Goal: Information Seeking & Learning: Check status

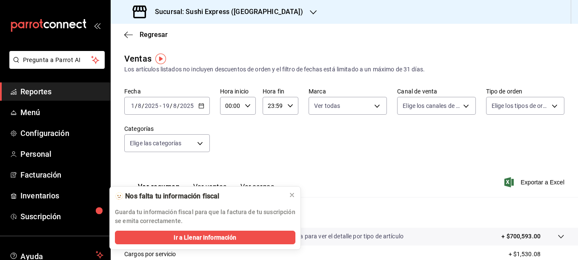
click at [203, 106] on icon "button" at bounding box center [201, 106] width 6 height 6
click at [293, 196] on icon at bounding box center [291, 195] width 7 height 7
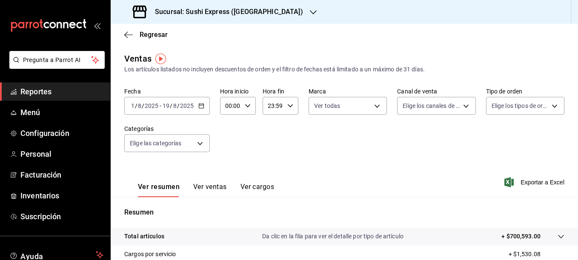
click at [199, 106] on \(Stroke\) "button" at bounding box center [201, 106] width 5 height 5
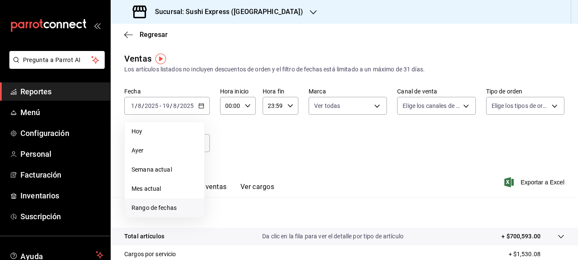
click at [155, 210] on span "Rango de fechas" at bounding box center [164, 208] width 66 height 9
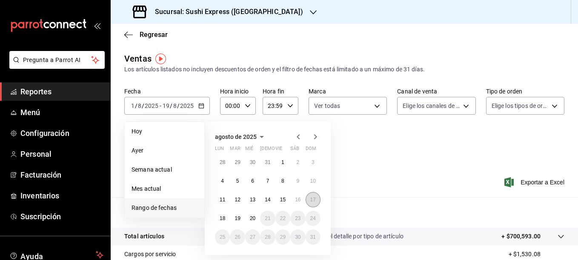
click at [307, 200] on button "17" at bounding box center [312, 199] width 15 height 15
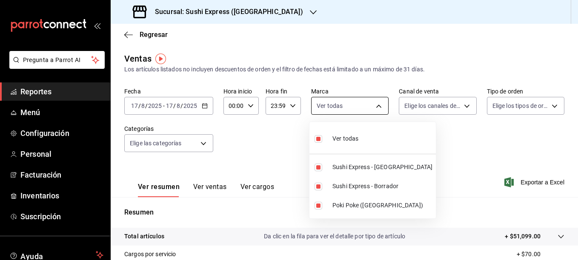
click at [376, 112] on body "Pregunta a Parrot AI Reportes Menú Configuración Personal Facturación Inventari…" at bounding box center [289, 130] width 578 height 260
click at [341, 170] on span "Sushi Express - Concordia" at bounding box center [382, 167] width 100 height 9
type input "5400ae09-ef8d-46ef-a5f0-daee5a858f6e,db703fee-c0c5-4f29-a462-154be5d8eaf5"
checkbox input "false"
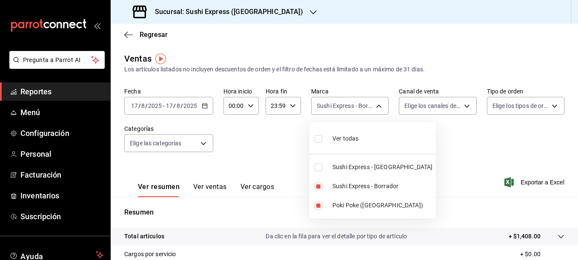
click at [339, 185] on span "Sushi Express - Borrador" at bounding box center [382, 186] width 100 height 9
type input "db703fee-c0c5-4f29-a462-154be5d8eaf5"
checkbox input "false"
click at [285, 145] on div at bounding box center [289, 130] width 578 height 260
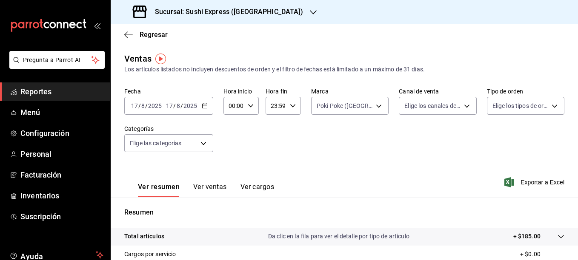
click at [198, 108] on div "2025-08-17 17 / 8 / 2025 - 2025-08-17 17 / 8 / 2025" at bounding box center [168, 106] width 89 height 18
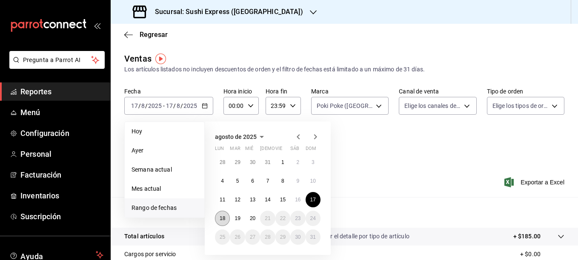
click at [225, 216] on abbr "18" at bounding box center [222, 219] width 6 height 6
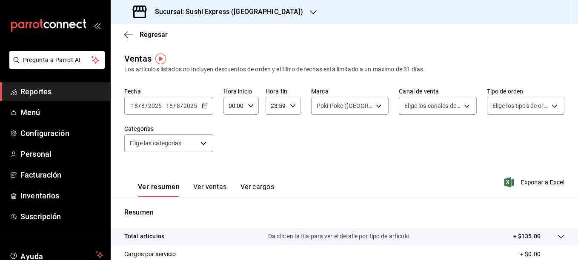
click at [205, 106] on icon "button" at bounding box center [205, 106] width 6 height 6
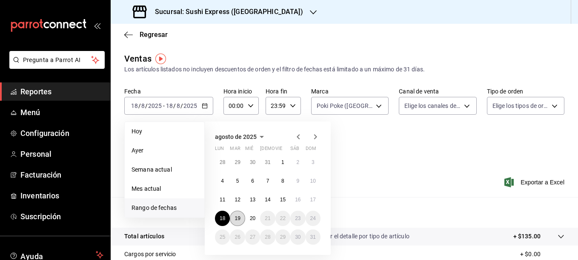
click at [235, 222] on button "19" at bounding box center [237, 218] width 15 height 15
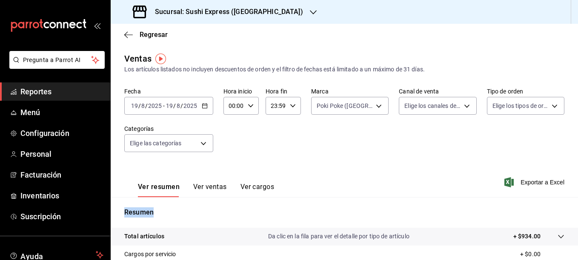
drag, startPoint x: 235, startPoint y: 222, endPoint x: 213, endPoint y: 188, distance: 39.9
click at [213, 188] on div "Ventas Los artículos listados no incluyen descuentos de orden y el filtro de fe…" at bounding box center [344, 223] width 467 height 342
click at [213, 188] on button "Ver ventas" at bounding box center [210, 190] width 34 height 14
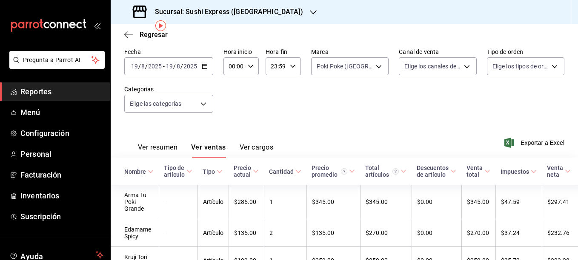
scroll to position [33, 0]
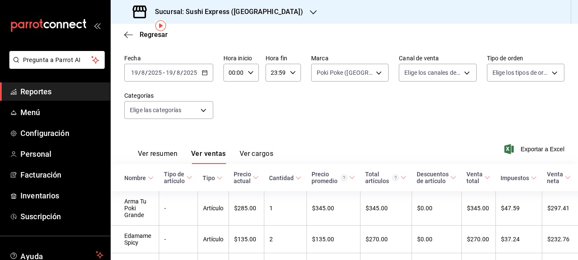
click at [277, 17] on div "Sucursal: Sushi Express ([GEOGRAPHIC_DATA])" at bounding box center [218, 12] width 202 height 24
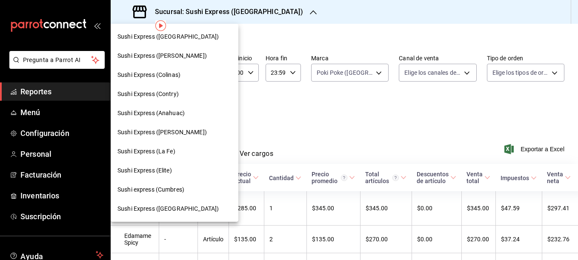
click at [175, 93] on span "Sushi Express (Contry)" at bounding box center [147, 94] width 61 height 9
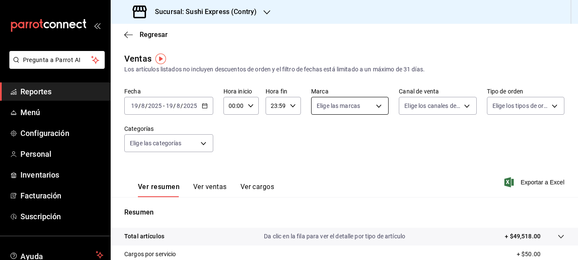
click at [370, 109] on body "Pregunta a Parrot AI Reportes Menú Configuración Personal Inventarios Facturaci…" at bounding box center [289, 130] width 578 height 260
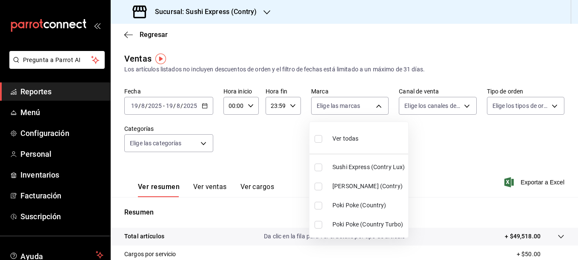
drag, startPoint x: 323, startPoint y: 206, endPoint x: 316, endPoint y: 207, distance: 6.9
click at [316, 207] on input "checkbox" at bounding box center [318, 206] width 8 height 8
checkbox input "true"
type input "c9ac6d60-fcab-4fd6-b17a-54b041029faa"
click at [285, 133] on div at bounding box center [289, 130] width 578 height 260
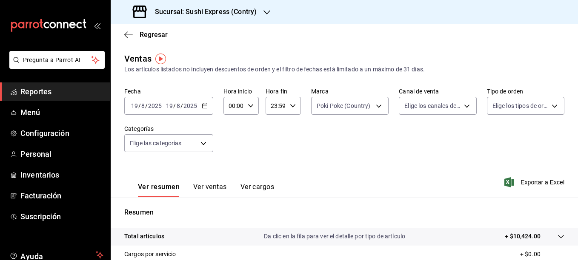
click at [204, 104] on \(Stroke\) "button" at bounding box center [204, 106] width 5 height 5
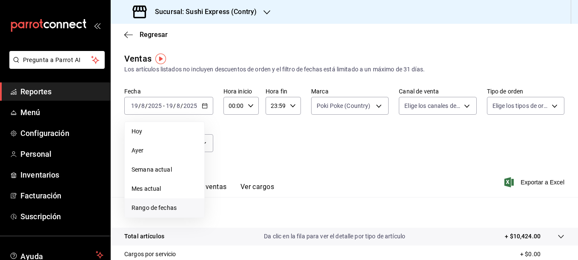
click at [142, 205] on span "Rango de fechas" at bounding box center [164, 208] width 66 height 9
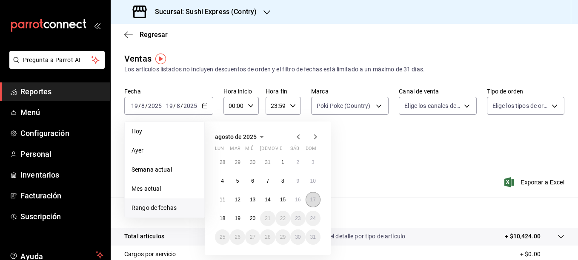
click at [313, 204] on button "17" at bounding box center [312, 199] width 15 height 15
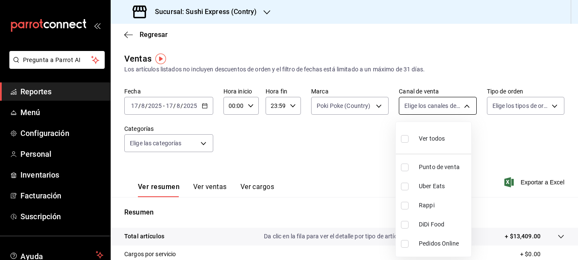
click at [436, 104] on body "Pregunta a Parrot AI Reportes Menú Configuración Personal Inventarios Facturaci…" at bounding box center [289, 130] width 578 height 260
click at [402, 168] on input "checkbox" at bounding box center [405, 168] width 8 height 8
checkbox input "true"
type input "PARROT"
click at [371, 159] on div at bounding box center [289, 130] width 578 height 260
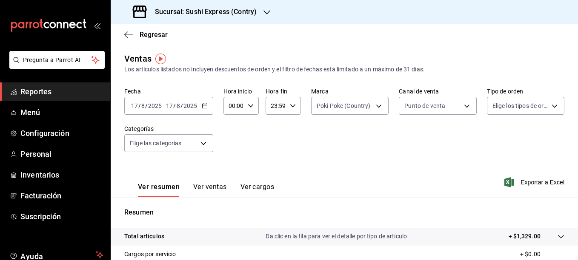
click at [205, 185] on button "Ver ventas" at bounding box center [210, 190] width 34 height 14
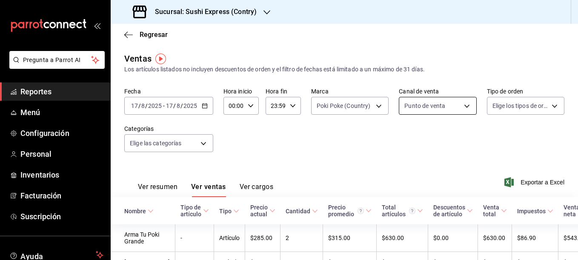
click at [436, 110] on body "Pregunta a Parrot AI Reportes Menú Configuración Personal Inventarios Facturaci…" at bounding box center [289, 130] width 578 height 260
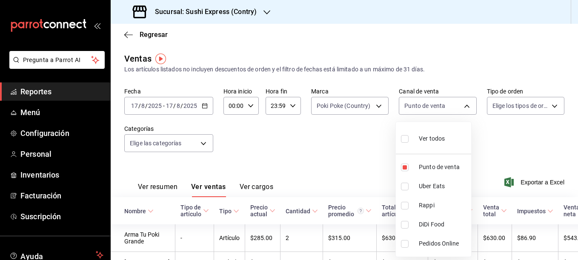
click at [403, 188] on input "checkbox" at bounding box center [405, 187] width 8 height 8
checkbox input "true"
type input "PARROT,UBER_EATS"
click at [404, 168] on input "checkbox" at bounding box center [405, 168] width 8 height 8
checkbox input "false"
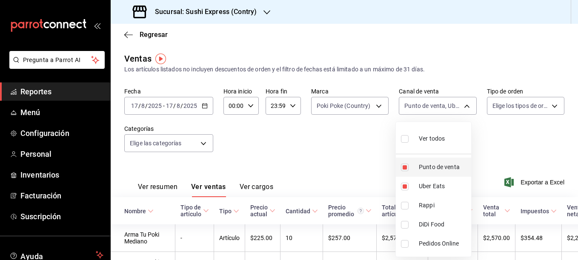
type input "UBER_EATS"
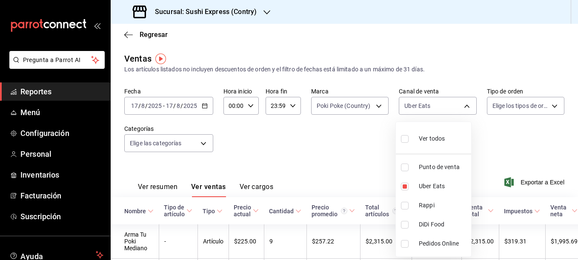
click at [343, 151] on div at bounding box center [289, 130] width 578 height 260
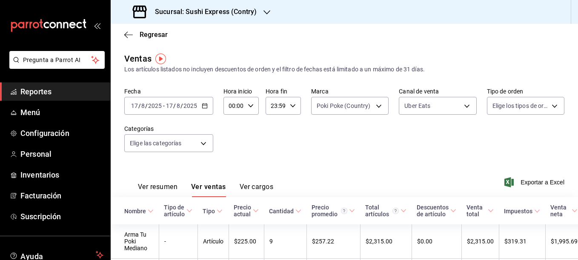
click at [151, 188] on button "Ver resumen" at bounding box center [158, 190] width 40 height 14
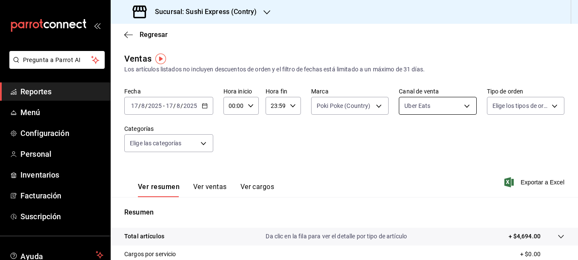
click at [436, 109] on body "Pregunta a Parrot AI Reportes Menú Configuración Personal Inventarios Facturaci…" at bounding box center [289, 130] width 578 height 260
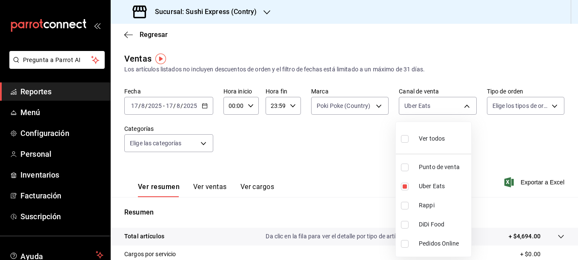
click at [404, 205] on input "checkbox" at bounding box center [405, 206] width 8 height 8
checkbox input "true"
type input "UBER_EATS,RAPPI"
click at [405, 190] on input "checkbox" at bounding box center [405, 187] width 8 height 8
checkbox input "false"
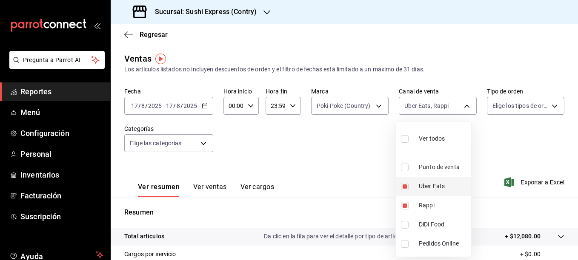
type input "RAPPI"
click at [346, 152] on div at bounding box center [289, 130] width 578 height 260
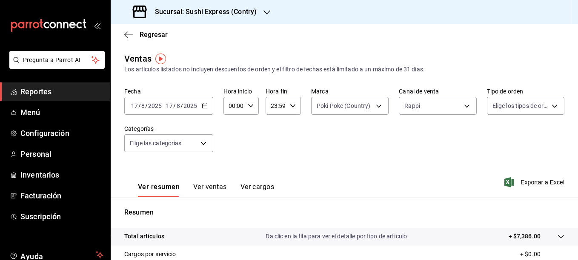
click at [214, 189] on button "Ver ventas" at bounding box center [210, 190] width 34 height 14
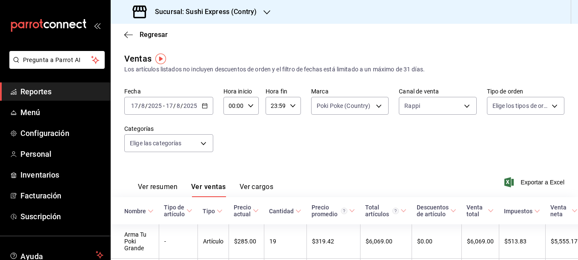
click at [204, 110] on div "2025-08-17 17 / 8 / 2025 - 2025-08-17 17 / 8 / 2025" at bounding box center [168, 106] width 89 height 18
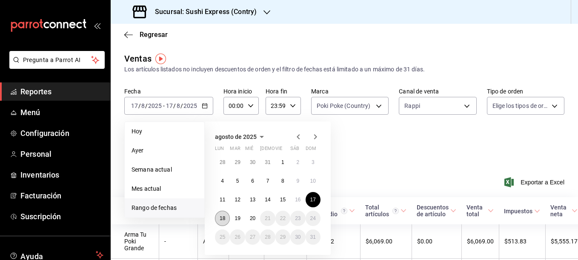
click at [225, 220] on abbr "18" at bounding box center [222, 219] width 6 height 6
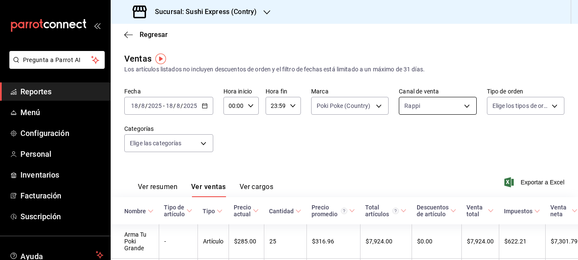
click at [436, 103] on body "Pregunta a Parrot AI Reportes Menú Configuración Personal Inventarios Facturaci…" at bounding box center [289, 130] width 578 height 260
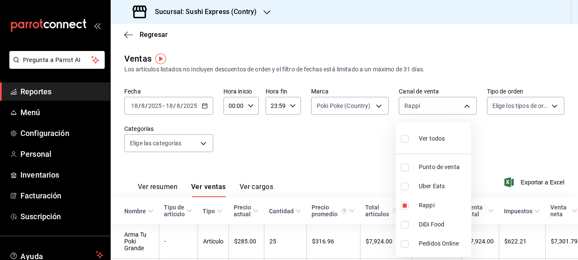
click at [404, 169] on input "checkbox" at bounding box center [405, 168] width 8 height 8
checkbox input "true"
type input "RAPPI,PARROT"
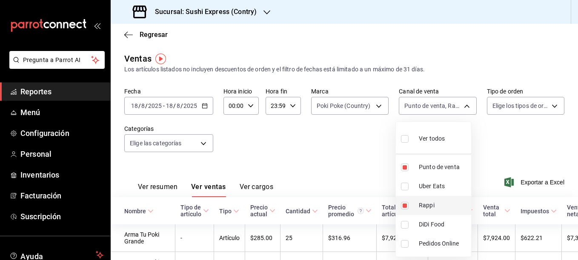
click at [404, 208] on input "checkbox" at bounding box center [405, 206] width 8 height 8
checkbox input "false"
type input "PARROT"
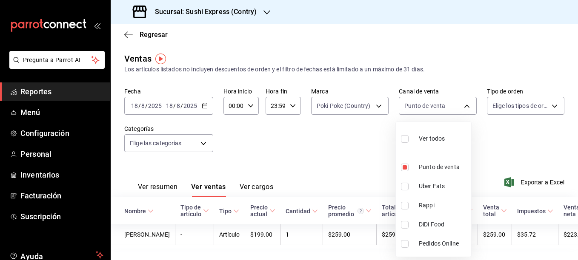
click at [339, 138] on div at bounding box center [289, 130] width 578 height 260
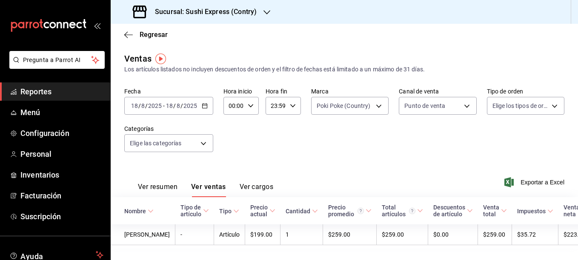
click at [169, 188] on button "Ver resumen" at bounding box center [158, 190] width 40 height 14
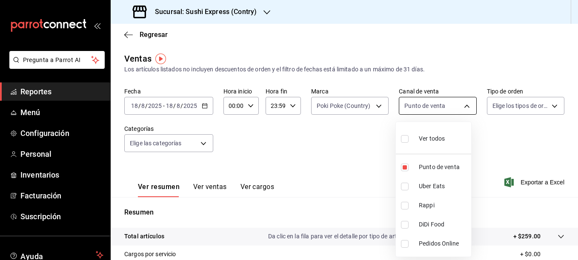
click at [432, 103] on body "Pregunta a Parrot AI Reportes Menú Configuración Personal Inventarios Facturaci…" at bounding box center [289, 130] width 578 height 260
click at [405, 187] on input "checkbox" at bounding box center [405, 187] width 8 height 8
checkbox input "true"
type input "PARROT,UBER_EATS"
click at [405, 165] on input "checkbox" at bounding box center [405, 168] width 8 height 8
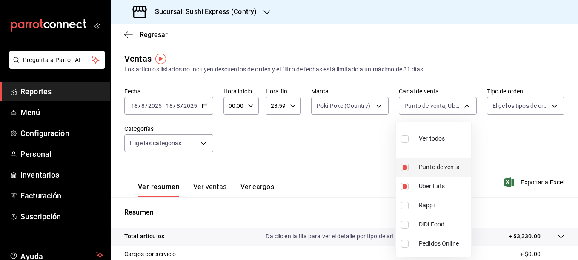
checkbox input "false"
type input "UBER_EATS"
click at [340, 142] on div at bounding box center [289, 130] width 578 height 260
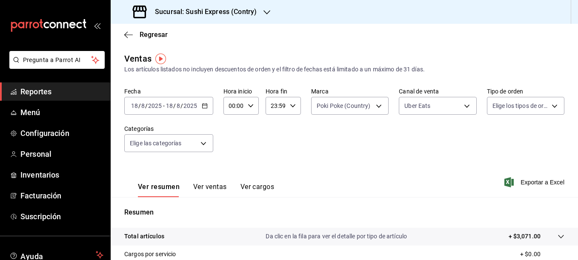
click at [219, 188] on button "Ver ventas" at bounding box center [210, 190] width 34 height 14
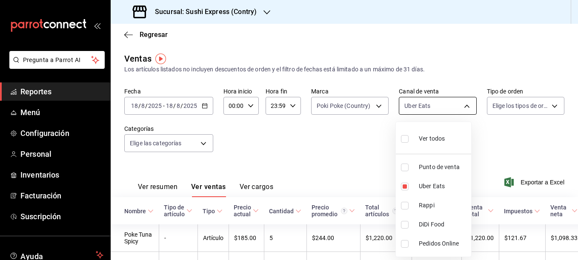
click at [436, 105] on body "Pregunta a Parrot AI Reportes Menú Configuración Personal Inventarios Facturaci…" at bounding box center [289, 130] width 578 height 260
click at [405, 205] on input "checkbox" at bounding box center [405, 206] width 8 height 8
checkbox input "true"
type input "UBER_EATS,RAPPI"
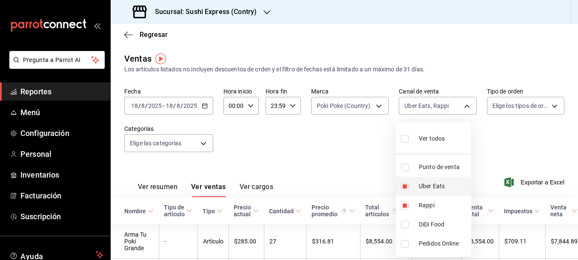
click at [405, 184] on input "checkbox" at bounding box center [405, 187] width 8 height 8
checkbox input "false"
type input "RAPPI"
click at [355, 163] on div at bounding box center [289, 130] width 578 height 260
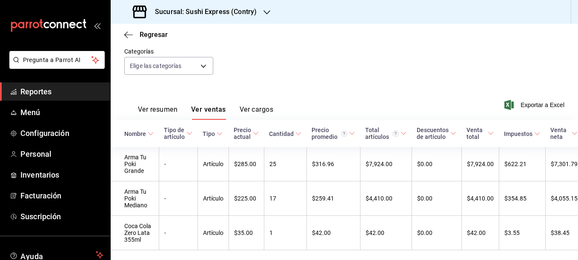
scroll to position [78, 0]
click at [168, 106] on button "Ver resumen" at bounding box center [158, 112] width 40 height 14
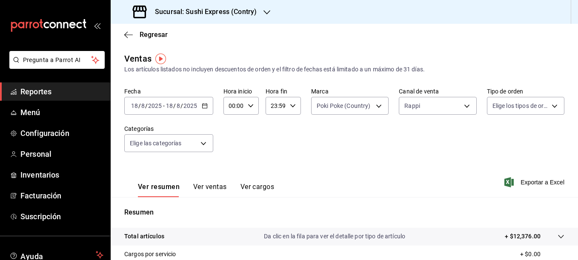
click at [202, 107] on icon "button" at bounding box center [205, 106] width 6 height 6
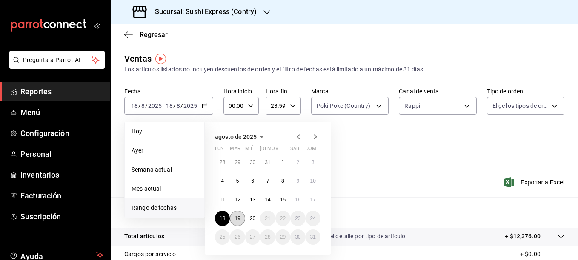
click at [240, 218] on button "19" at bounding box center [237, 218] width 15 height 15
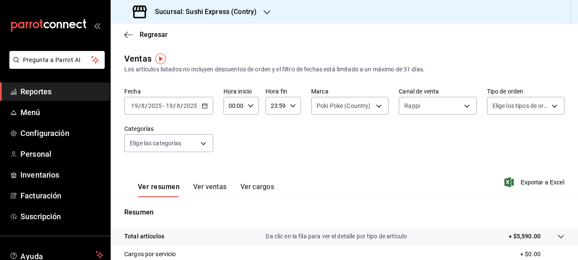
click at [209, 185] on button "Ver ventas" at bounding box center [210, 190] width 34 height 14
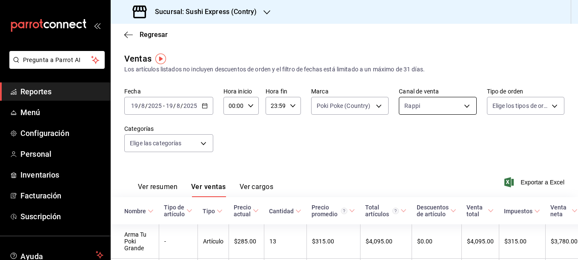
click at [436, 109] on body "Pregunta a Parrot AI Reportes Menú Configuración Personal Inventarios Facturaci…" at bounding box center [289, 130] width 578 height 260
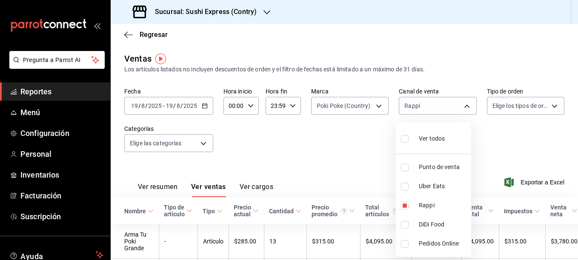
click at [402, 186] on input "checkbox" at bounding box center [405, 187] width 8 height 8
checkbox input "true"
type input "RAPPI,UBER_EATS"
click at [405, 206] on input "checkbox" at bounding box center [405, 206] width 8 height 8
checkbox input "false"
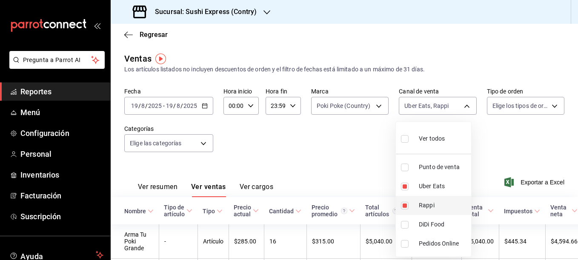
type input "UBER_EATS"
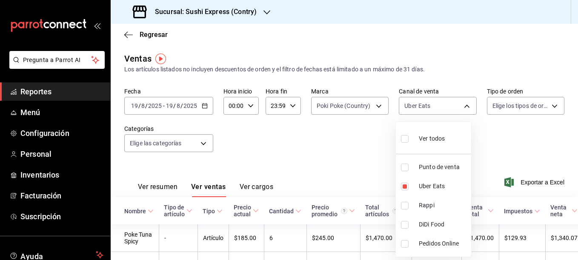
click at [342, 155] on div at bounding box center [289, 130] width 578 height 260
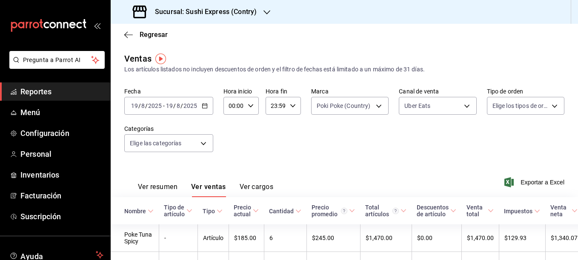
click at [164, 191] on button "Ver resumen" at bounding box center [158, 190] width 40 height 14
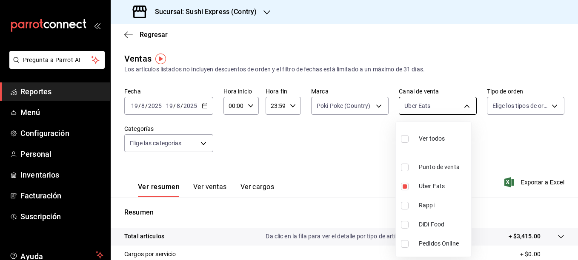
click at [429, 107] on body "Pregunta a Parrot AI Reportes Menú Configuración Personal Inventarios Facturaci…" at bounding box center [289, 130] width 578 height 260
click at [406, 165] on input "checkbox" at bounding box center [405, 168] width 8 height 8
checkbox input "true"
type input "UBER_EATS,PARROT"
click at [405, 186] on input "checkbox" at bounding box center [405, 187] width 8 height 8
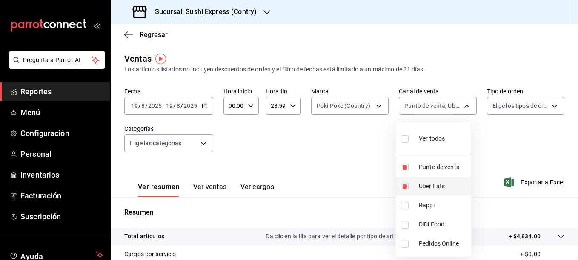
checkbox input "false"
type input "PARROT"
click at [359, 150] on div at bounding box center [289, 130] width 578 height 260
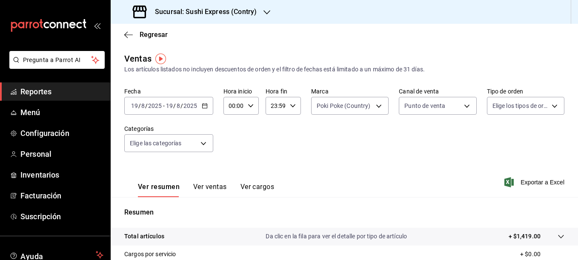
click at [191, 194] on div "Ver resumen Ver ventas Ver cargos" at bounding box center [206, 190] width 136 height 14
click at [199, 192] on button "Ver ventas" at bounding box center [210, 190] width 34 height 14
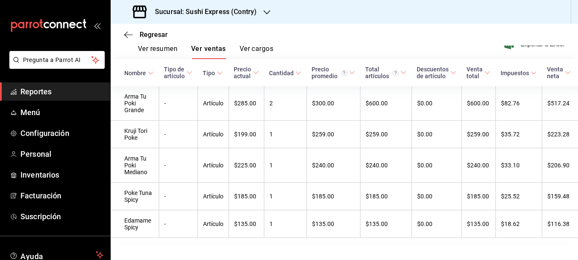
scroll to position [139, 0]
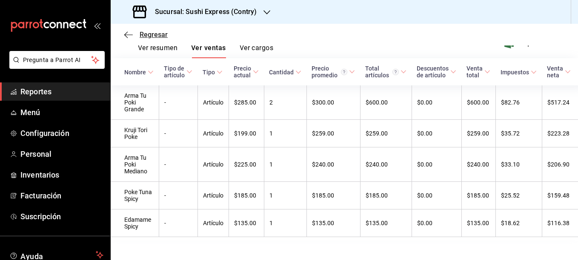
click at [127, 31] on icon "button" at bounding box center [128, 35] width 9 height 8
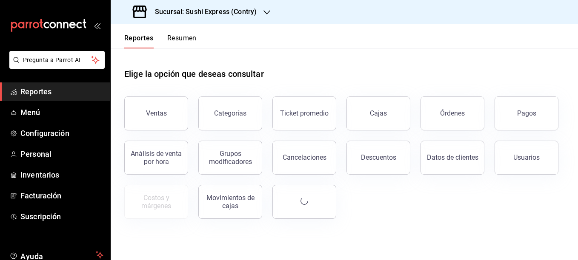
click at [260, 11] on div "Sucursal: Sushi Express (Contry)" at bounding box center [195, 12] width 156 height 24
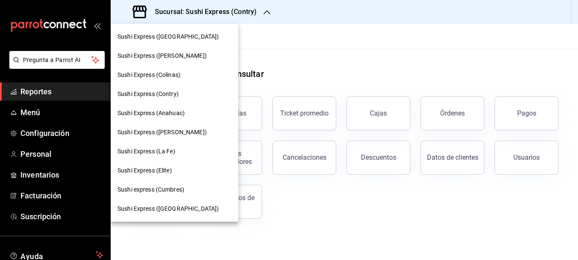
click at [177, 74] on span "Sushi Express (Colinas)" at bounding box center [148, 75] width 63 height 9
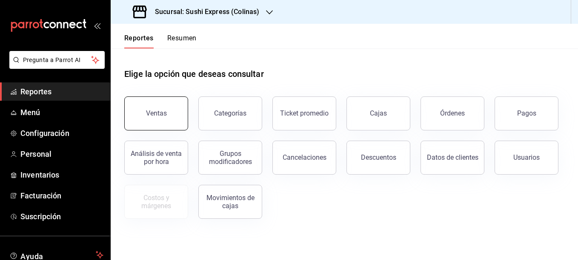
click at [167, 123] on button "Ventas" at bounding box center [156, 114] width 64 height 34
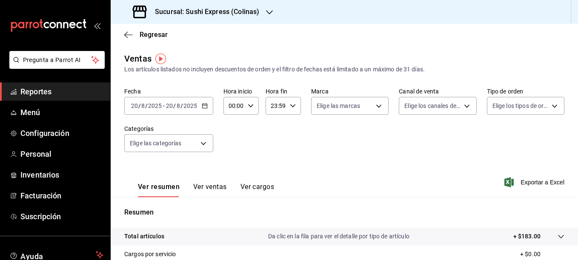
click at [208, 109] on div "2025-08-20 20 / 8 / 2025 - 2025-08-20 20 / 8 / 2025" at bounding box center [168, 106] width 89 height 18
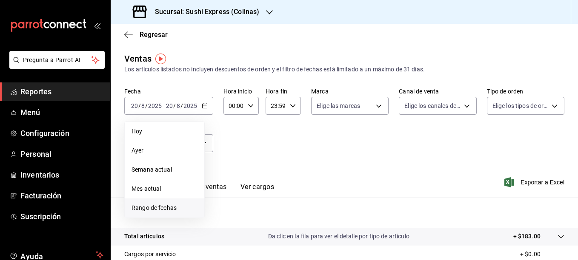
click at [173, 204] on span "Rango de fechas" at bounding box center [164, 208] width 66 height 9
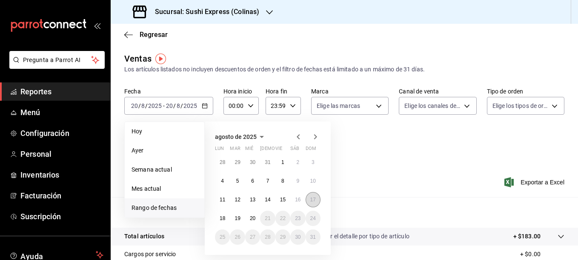
click at [317, 202] on button "17" at bounding box center [312, 199] width 15 height 15
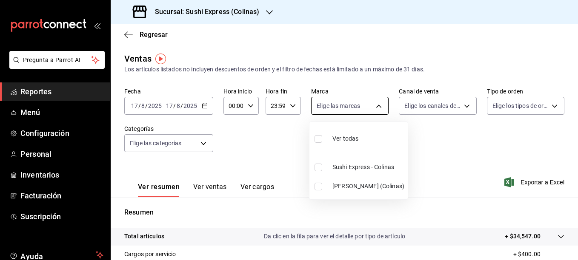
click at [370, 109] on body "Pregunta a Parrot AI Reportes Menú Configuración Personal Inventarios Facturaci…" at bounding box center [289, 130] width 578 height 260
click at [325, 186] on label at bounding box center [319, 187] width 11 height 8
click at [322, 186] on input "checkbox" at bounding box center [318, 187] width 8 height 8
checkbox input "false"
click at [318, 186] on input "checkbox" at bounding box center [318, 187] width 8 height 8
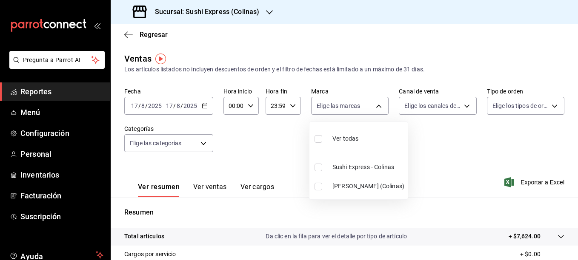
checkbox input "true"
type input "ea9b69b1-9729-43ef-8104-40f76c1ed4d4"
click at [273, 141] on div at bounding box center [289, 130] width 578 height 260
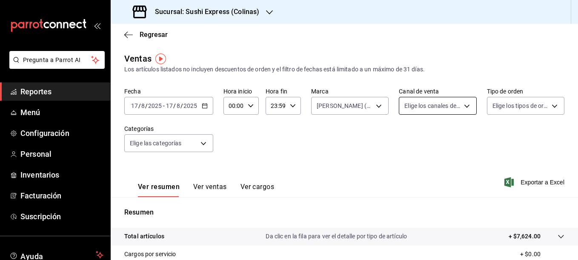
click at [436, 109] on body "Pregunta a Parrot AI Reportes Menú Configuración Personal Inventarios Facturaci…" at bounding box center [289, 130] width 578 height 260
click at [406, 170] on input "checkbox" at bounding box center [405, 168] width 8 height 8
checkbox input "true"
type input "PARROT"
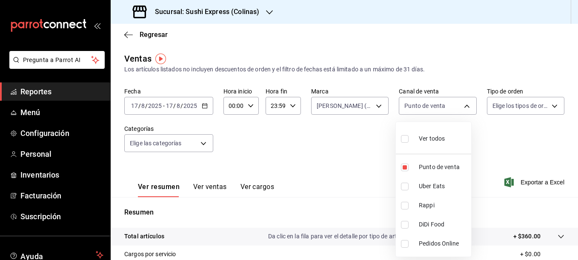
click at [369, 149] on div at bounding box center [289, 130] width 578 height 260
click at [207, 184] on button "Ver ventas" at bounding box center [210, 190] width 34 height 14
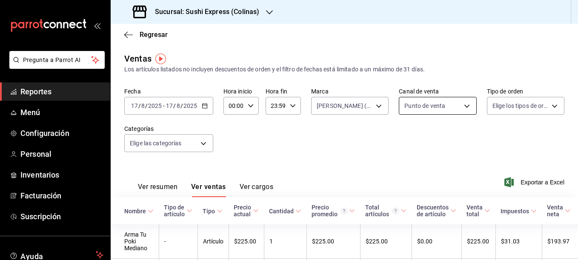
click at [436, 101] on body "Pregunta a Parrot AI Reportes Menú Configuración Personal Inventarios Facturaci…" at bounding box center [289, 130] width 578 height 260
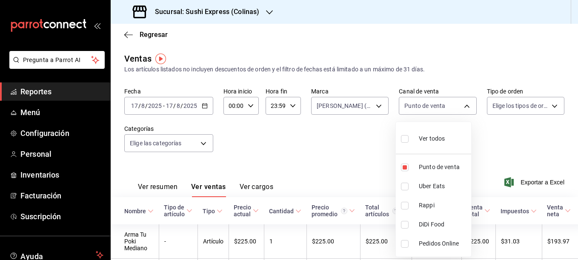
click at [404, 185] on input "checkbox" at bounding box center [405, 187] width 8 height 8
checkbox input "true"
type input "PARROT,UBER_EATS"
click at [404, 171] on input "checkbox" at bounding box center [405, 168] width 8 height 8
checkbox input "false"
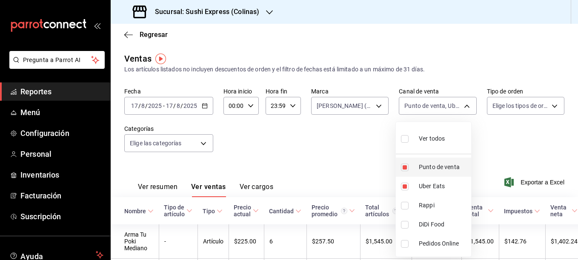
type input "UBER_EATS"
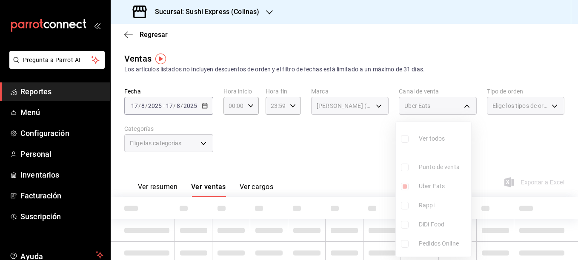
click at [362, 167] on div at bounding box center [289, 130] width 578 height 260
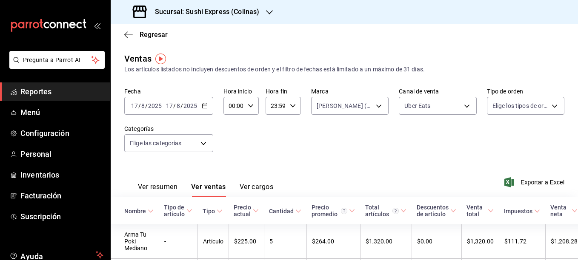
click at [159, 188] on button "Ver resumen" at bounding box center [158, 190] width 40 height 14
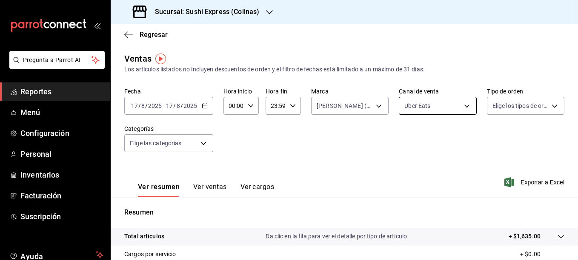
click at [436, 106] on body "Pregunta a Parrot AI Reportes Menú Configuración Personal Inventarios Facturaci…" at bounding box center [289, 130] width 578 height 260
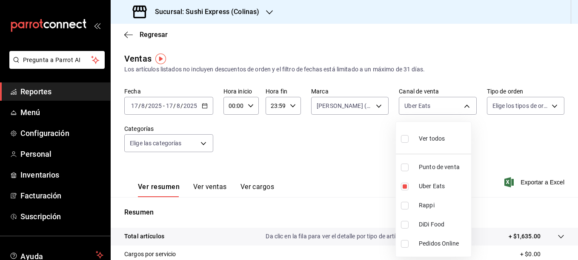
click at [403, 208] on input "checkbox" at bounding box center [405, 206] width 8 height 8
checkbox input "true"
click at [404, 191] on li "Uber Eats" at bounding box center [433, 186] width 75 height 19
type input "RAPPI"
checkbox input "false"
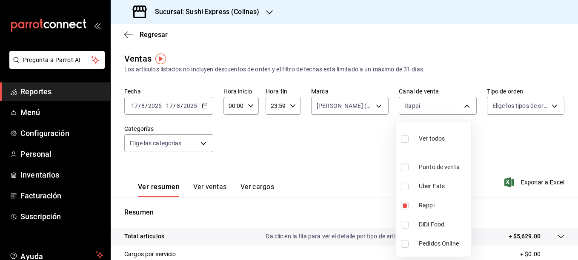
click at [349, 165] on div at bounding box center [289, 130] width 578 height 260
click at [214, 181] on div "Ver resumen Ver ventas Ver cargos" at bounding box center [199, 185] width 150 height 25
click at [213, 187] on button "Ver ventas" at bounding box center [210, 190] width 34 height 14
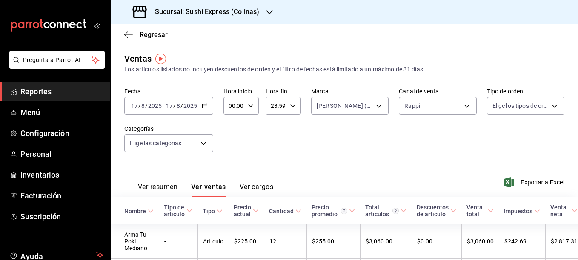
click at [202, 108] on icon "button" at bounding box center [205, 106] width 6 height 6
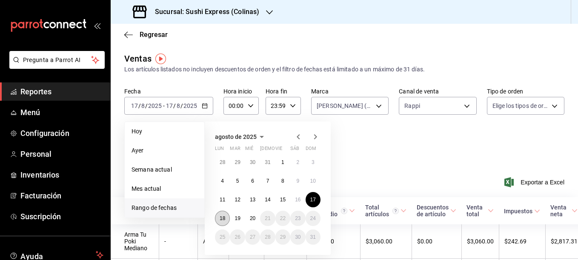
click at [224, 219] on abbr "18" at bounding box center [222, 219] width 6 height 6
click at [363, 143] on div "Fecha 2025-08-17 17 / 8 / 2025 - 2025-08-17 17 / 8 / 2025 Hoy Ayer Semana actua…" at bounding box center [344, 125] width 440 height 75
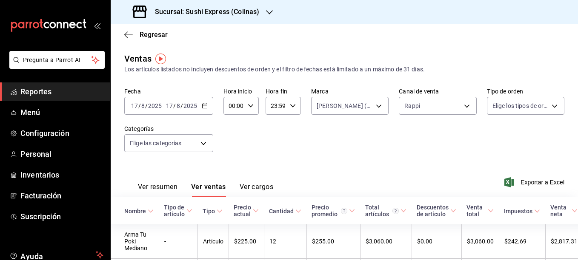
click at [204, 109] on div "2025-08-17 17 / 8 / 2025 - 2025-08-17 17 / 8 / 2025" at bounding box center [168, 106] width 89 height 18
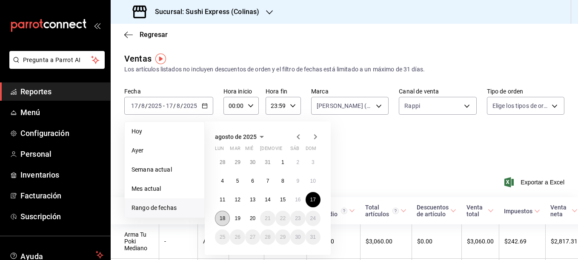
click at [221, 221] on abbr "18" at bounding box center [222, 219] width 6 height 6
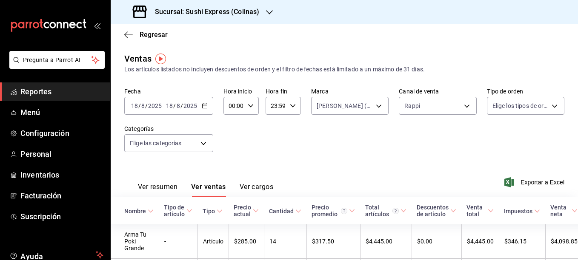
click at [162, 186] on button "Ver resumen" at bounding box center [158, 190] width 40 height 14
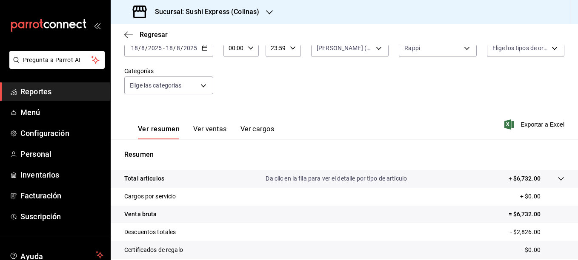
scroll to position [59, 0]
click at [436, 71] on div "Fecha 2025-08-18 18 / 8 / 2025 - 2025-08-18 18 / 8 / 2025 Hora inicio 00:00 Hor…" at bounding box center [344, 65] width 440 height 75
drag, startPoint x: 474, startPoint y: 71, endPoint x: 457, endPoint y: 40, distance: 34.7
click at [436, 40] on div "Regresar" at bounding box center [344, 35] width 467 height 22
click at [436, 51] on body "Pregunta a Parrot AI Reportes Menú Configuración Personal Inventarios Facturaci…" at bounding box center [289, 130] width 578 height 260
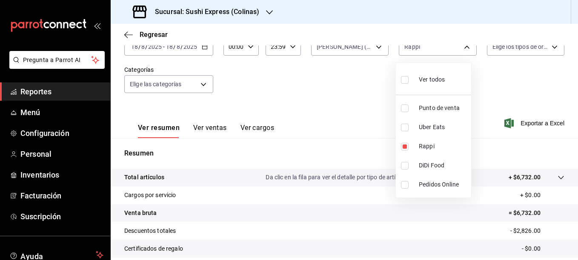
click at [404, 128] on input "checkbox" at bounding box center [405, 128] width 8 height 8
checkbox input "true"
type input "RAPPI,UBER_EATS"
click at [405, 148] on input "checkbox" at bounding box center [405, 147] width 8 height 8
checkbox input "false"
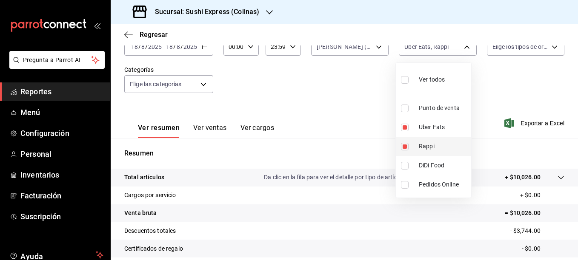
type input "UBER_EATS"
click at [351, 108] on div at bounding box center [289, 130] width 578 height 260
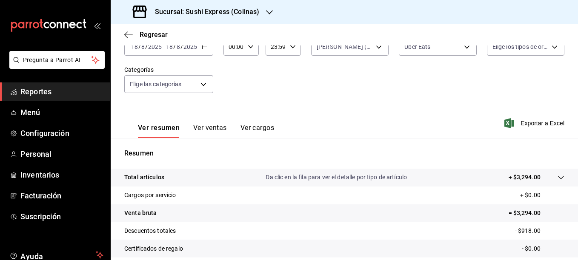
click at [217, 122] on div "Ver resumen Ver ventas Ver cargos" at bounding box center [199, 126] width 150 height 25
click at [214, 128] on button "Ver ventas" at bounding box center [210, 131] width 34 height 14
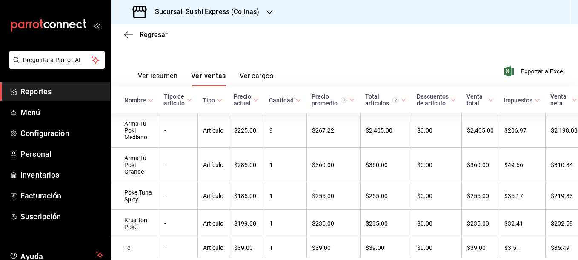
scroll to position [100, 0]
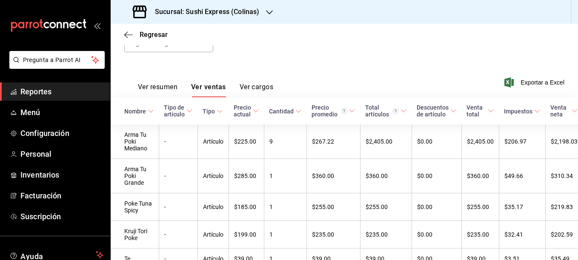
click at [148, 94] on button "Ver resumen" at bounding box center [158, 90] width 40 height 14
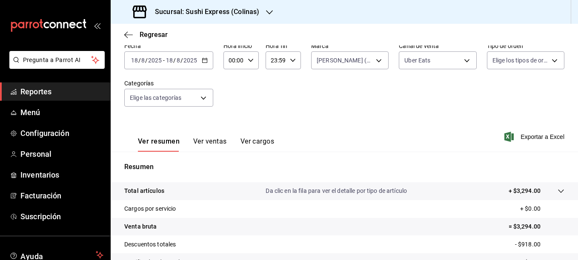
scroll to position [21, 0]
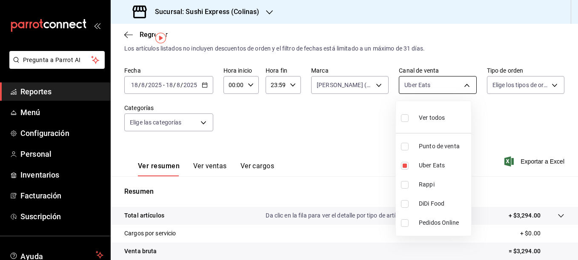
click at [436, 86] on body "Pregunta a Parrot AI Reportes Menú Configuración Personal Inventarios Facturaci…" at bounding box center [289, 130] width 578 height 260
click at [402, 147] on input "checkbox" at bounding box center [405, 147] width 8 height 8
checkbox input "true"
type input "UBER_EATS,PARROT"
click at [403, 187] on input "checkbox" at bounding box center [405, 185] width 8 height 8
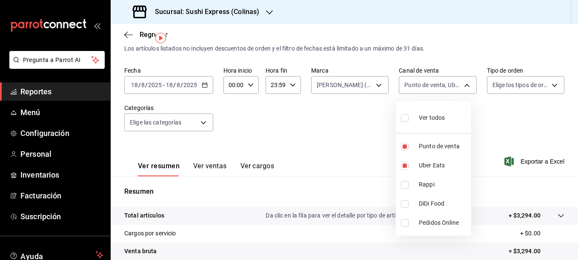
checkbox input "true"
type input "UBER_EATS,PARROT,RAPPI"
click at [402, 147] on input "checkbox" at bounding box center [405, 147] width 8 height 8
checkbox input "false"
type input "UBER_EATS,RAPPI"
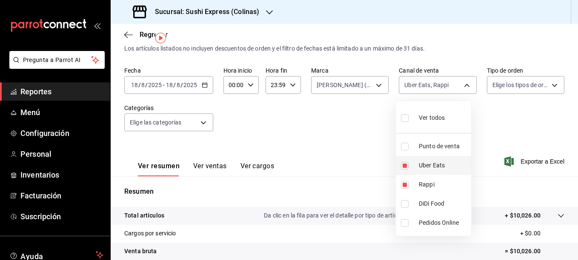
click at [404, 165] on input "checkbox" at bounding box center [405, 166] width 8 height 8
checkbox input "false"
type input "RAPPI"
click at [363, 149] on div at bounding box center [289, 130] width 578 height 260
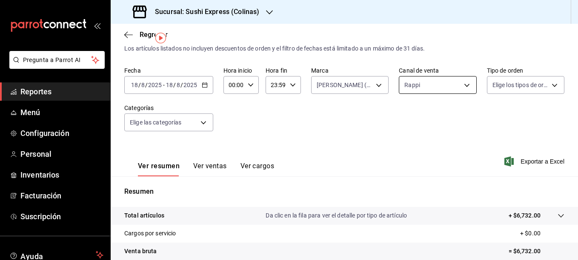
click at [436, 82] on body "Pregunta a Parrot AI Reportes Menú Configuración Personal Inventarios Facturaci…" at bounding box center [289, 130] width 578 height 260
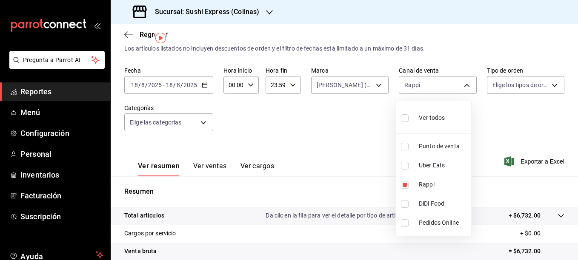
click at [405, 143] on input "checkbox" at bounding box center [405, 147] width 8 height 8
checkbox input "true"
type input "RAPPI,PARROT"
click at [404, 186] on input "checkbox" at bounding box center [405, 185] width 8 height 8
checkbox input "false"
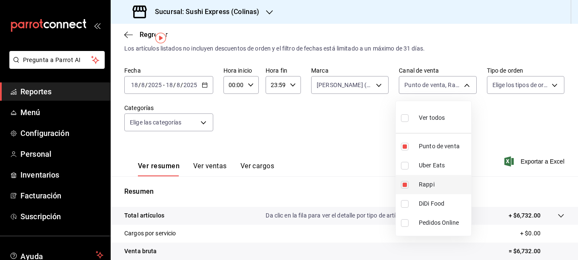
type input "PARROT"
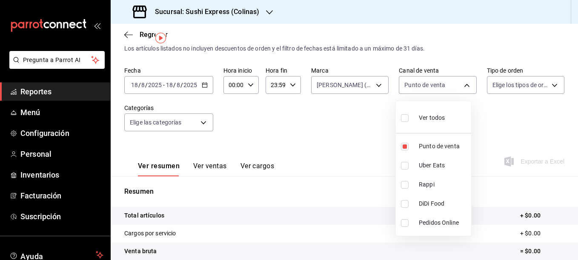
click at [343, 147] on div at bounding box center [289, 130] width 578 height 260
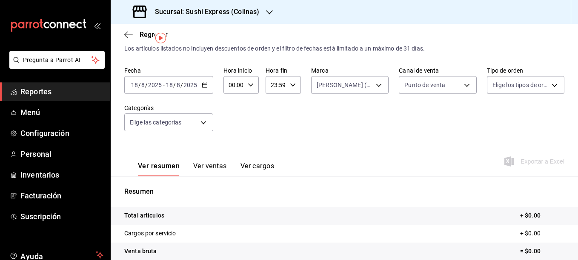
click at [196, 83] on input "2025" at bounding box center [190, 85] width 14 height 7
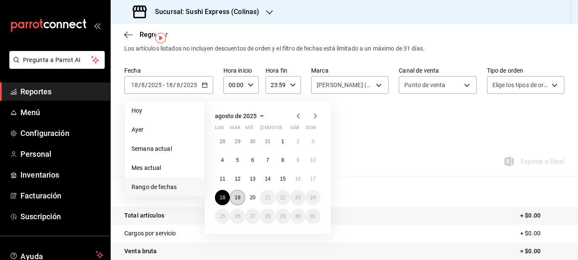
click at [234, 193] on button "19" at bounding box center [237, 197] width 15 height 15
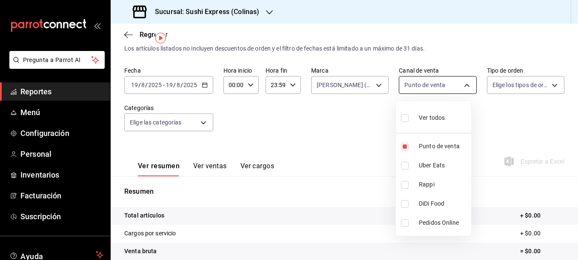
click at [436, 86] on body "Pregunta a Parrot AI Reportes Menú Configuración Personal Inventarios Facturaci…" at bounding box center [289, 130] width 578 height 260
click at [406, 166] on input "checkbox" at bounding box center [405, 166] width 8 height 8
checkbox input "true"
type input "PARROT,UBER_EATS"
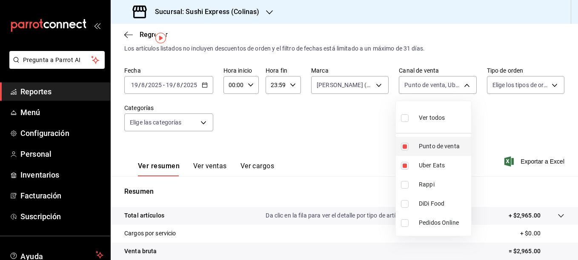
click at [405, 148] on input "checkbox" at bounding box center [405, 147] width 8 height 8
checkbox input "false"
type input "UBER_EATS"
click at [216, 165] on div at bounding box center [289, 130] width 578 height 260
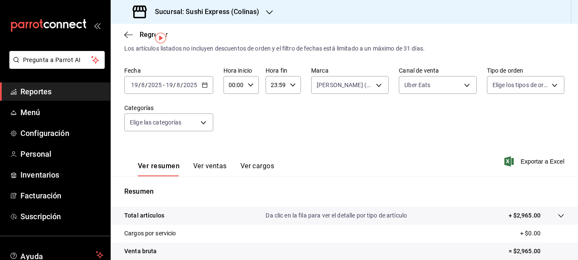
click at [216, 165] on button "Ver ventas" at bounding box center [210, 169] width 34 height 14
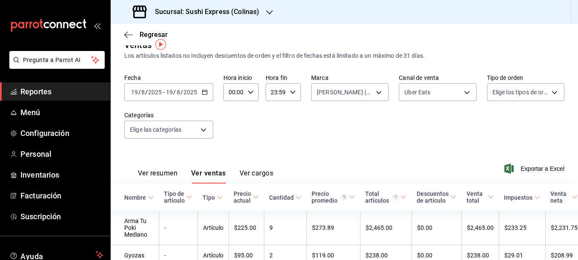
scroll to position [14, 0]
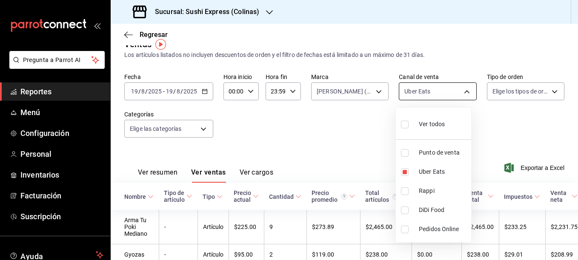
click at [436, 94] on body "Pregunta a Parrot AI Reportes Menú Configuración Personal Inventarios Facturaci…" at bounding box center [289, 130] width 578 height 260
click at [403, 192] on input "checkbox" at bounding box center [405, 192] width 8 height 8
checkbox input "true"
type input "UBER_EATS,RAPPI"
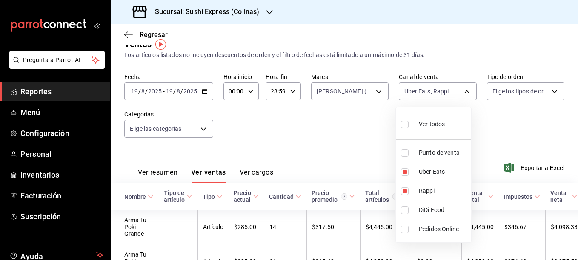
click at [404, 175] on input "checkbox" at bounding box center [405, 172] width 8 height 8
checkbox input "false"
type input "RAPPI"
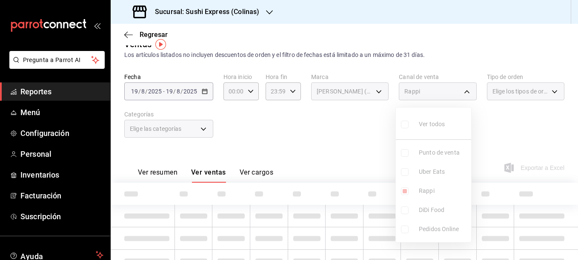
click at [345, 153] on div at bounding box center [289, 130] width 578 height 260
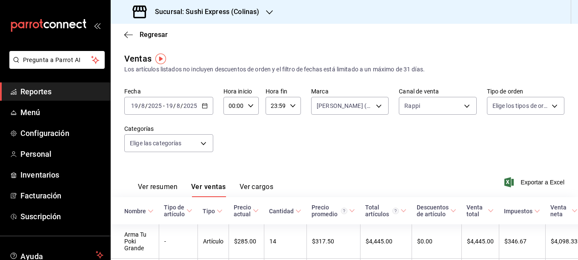
click at [173, 186] on button "Ver resumen" at bounding box center [158, 190] width 40 height 14
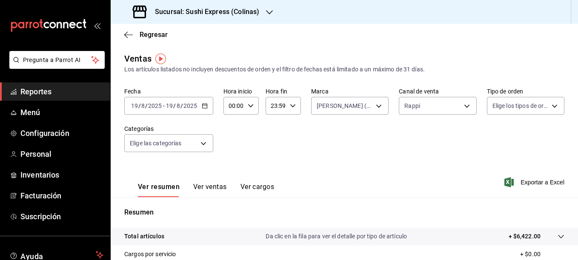
click at [268, 12] on icon "button" at bounding box center [269, 12] width 7 height 7
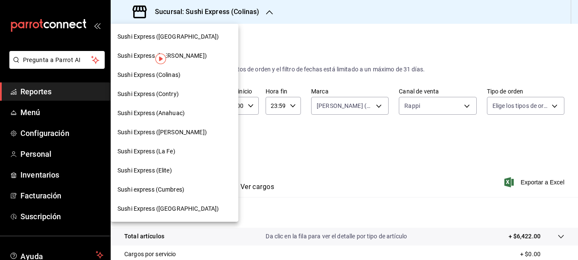
click at [189, 38] on div "Sushi Express (Concordia)" at bounding box center [174, 36] width 114 height 9
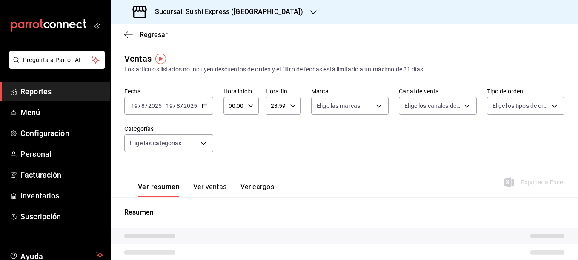
type input "RAPPI"
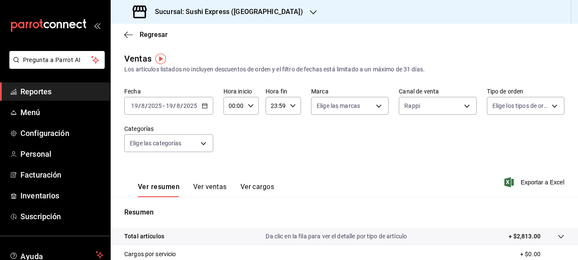
click at [207, 107] on div "2025-08-19 19 / 8 / 2025 - 2025-08-19 19 / 8 / 2025" at bounding box center [168, 106] width 89 height 18
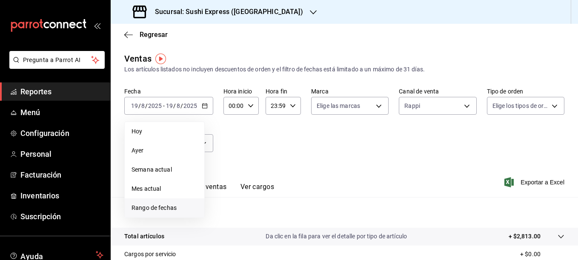
click at [171, 208] on span "Rango de fechas" at bounding box center [164, 208] width 66 height 9
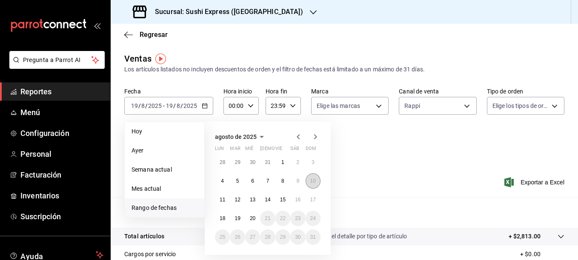
click at [309, 180] on button "10" at bounding box center [312, 181] width 15 height 15
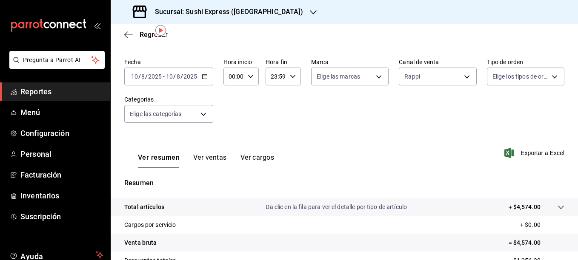
scroll to position [28, 0]
click at [208, 114] on body "Pregunta a Parrot AI Reportes Menú Configuración Personal Facturación Inventari…" at bounding box center [289, 130] width 578 height 260
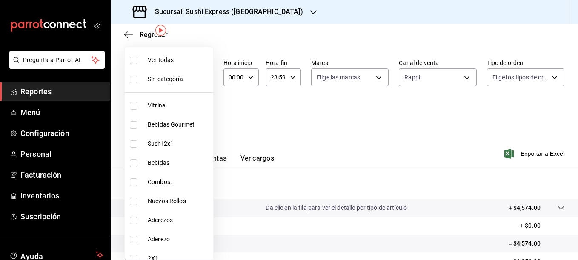
click at [153, 107] on span "Vitrina" at bounding box center [179, 105] width 62 height 9
type input "42f34edd-61e3-4e18-b649-475ebbb78cf2"
checkbox input "true"
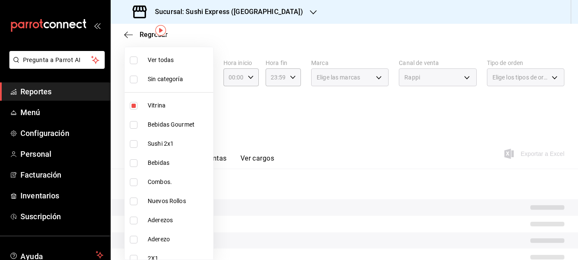
click at [134, 125] on input "checkbox" at bounding box center [134, 125] width 8 height 8
checkbox input "true"
type input "42f34edd-61e3-4e18-b649-475ebbb78cf2,3ceeab0e-842b-499e-9d34-699c4a165ef2"
click at [253, 98] on div at bounding box center [289, 130] width 578 height 260
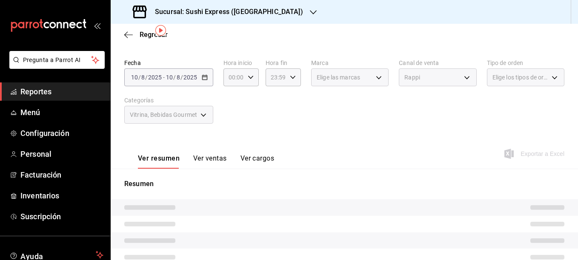
click at [436, 77] on div "Rappi" at bounding box center [437, 77] width 77 height 18
click at [373, 33] on div "Regresar" at bounding box center [344, 35] width 467 height 22
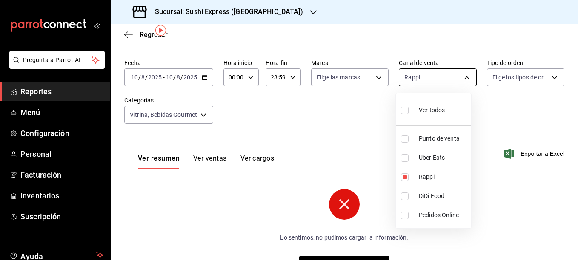
click at [436, 80] on body "Pregunta a Parrot AI Reportes Menú Configuración Personal Facturación Inventari…" at bounding box center [289, 130] width 578 height 260
click at [374, 109] on div at bounding box center [289, 130] width 578 height 260
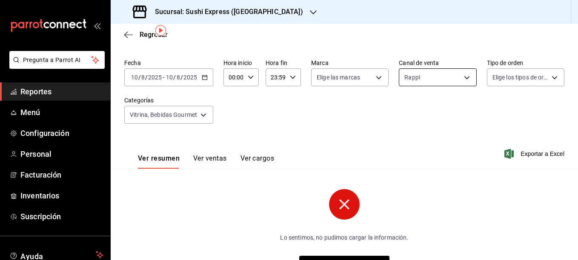
click at [415, 84] on body "Pregunta a Parrot AI Reportes Menú Configuración Personal Facturación Inventari…" at bounding box center [289, 130] width 578 height 260
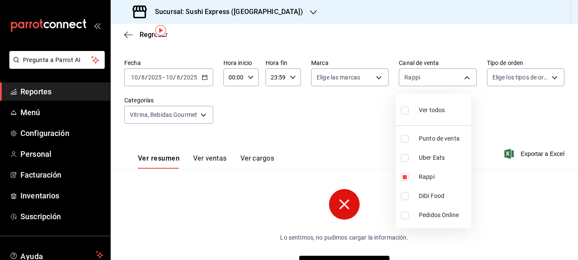
click at [401, 139] on input "checkbox" at bounding box center [405, 139] width 8 height 8
checkbox input "true"
type input "RAPPI,PARROT"
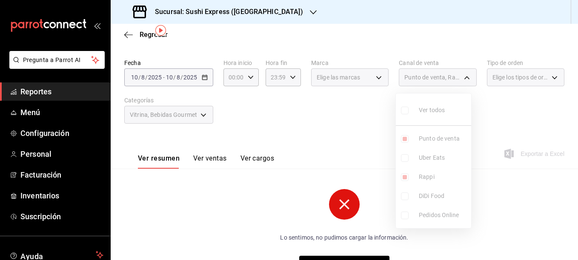
click at [404, 177] on ul "Ver todos Punto de venta Uber Eats Rappi DiDi Food Pedidos Online" at bounding box center [433, 161] width 75 height 135
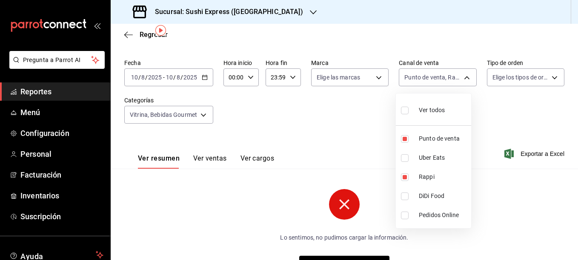
click at [404, 177] on input "checkbox" at bounding box center [405, 178] width 8 height 8
checkbox input "false"
type input "PARROT"
click at [342, 111] on div at bounding box center [289, 130] width 578 height 260
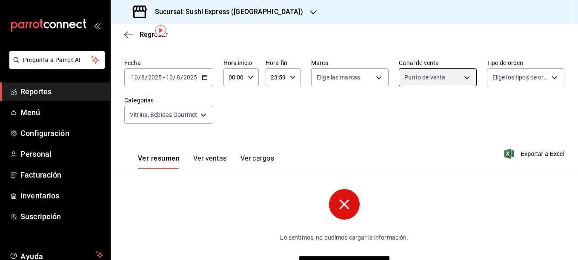
scroll to position [58, 0]
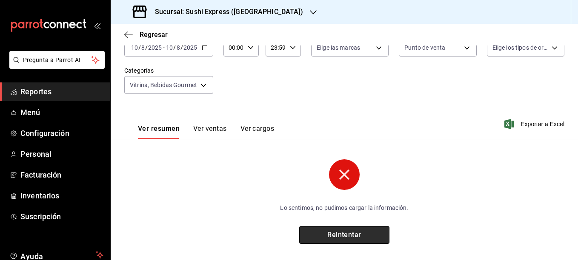
click at [370, 233] on button "Reintentar" at bounding box center [344, 235] width 90 height 18
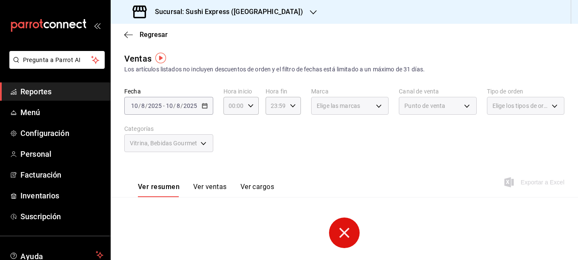
scroll to position [1, 0]
click at [256, 136] on div "Fecha 2025-08-10 10 / 8 / 2025 - 2025-08-10 10 / 8 / 2025 Hora inicio 00:00 Hor…" at bounding box center [344, 124] width 440 height 75
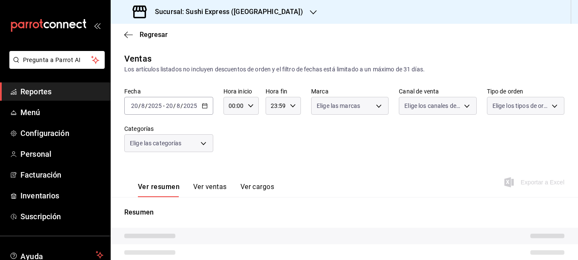
type input "42f34edd-61e3-4e18-b649-475ebbb78cf2,3ceeab0e-842b-499e-9d34-699c4a165ef2"
type input "PARROT"
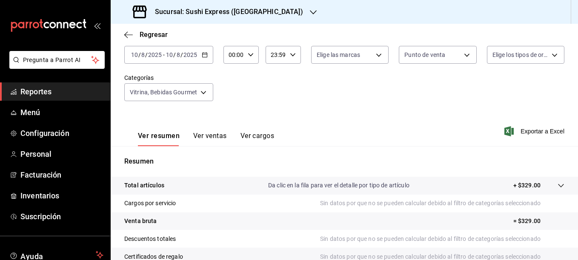
scroll to position [48, 0]
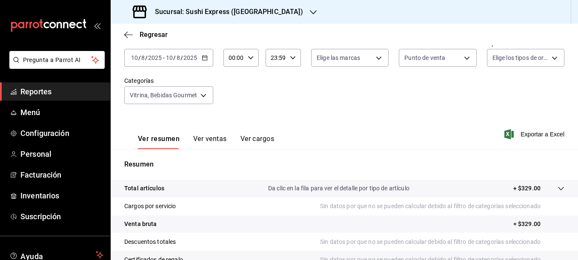
click at [208, 136] on button "Ver ventas" at bounding box center [210, 142] width 34 height 14
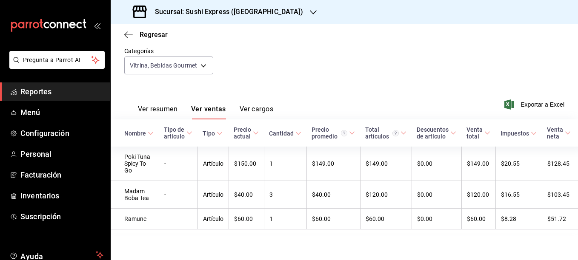
scroll to position [15, 0]
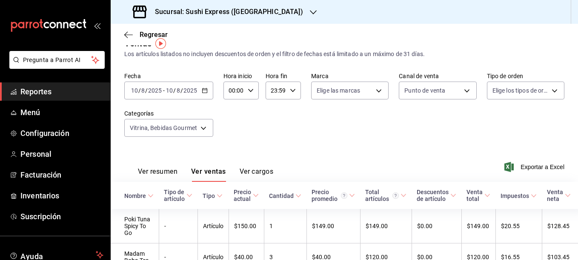
click at [202, 87] on div "[DATE] [DATE] - [DATE] [DATE]" at bounding box center [168, 91] width 89 height 18
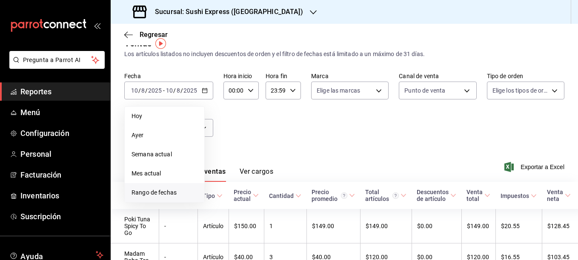
click at [142, 191] on span "Rango de fechas" at bounding box center [164, 192] width 66 height 9
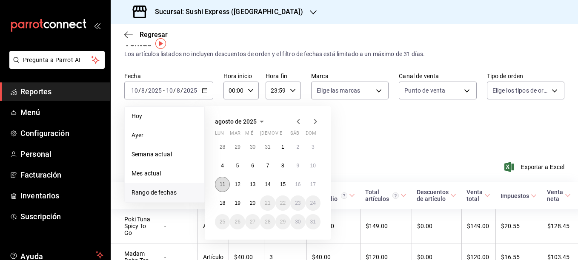
click at [220, 185] on abbr "11" at bounding box center [222, 185] width 6 height 6
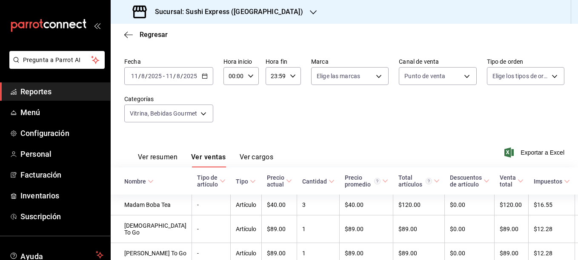
scroll to position [25, 0]
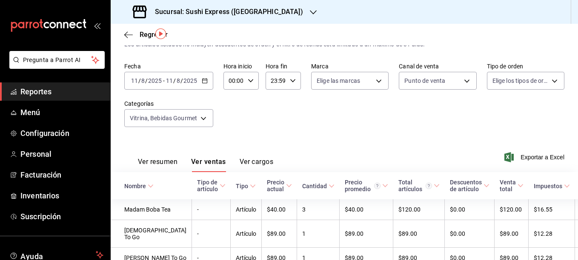
click at [202, 84] on div "[DATE] [DATE] - [DATE] [DATE]" at bounding box center [168, 81] width 89 height 18
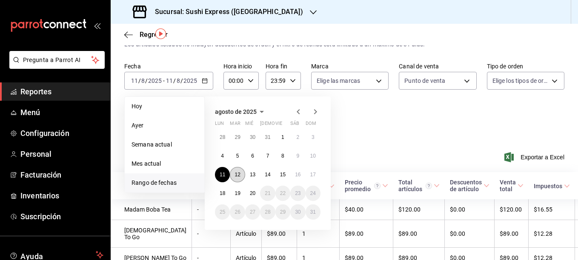
click at [236, 175] on abbr "12" at bounding box center [237, 175] width 6 height 6
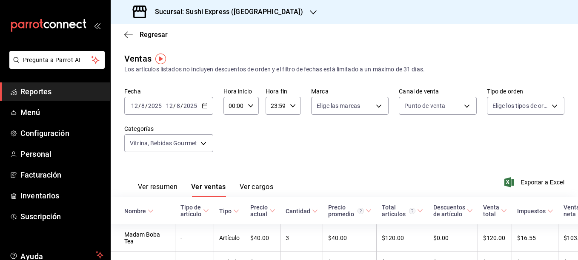
click at [208, 105] on div "[DATE] [DATE] - [DATE] [DATE]" at bounding box center [168, 106] width 89 height 18
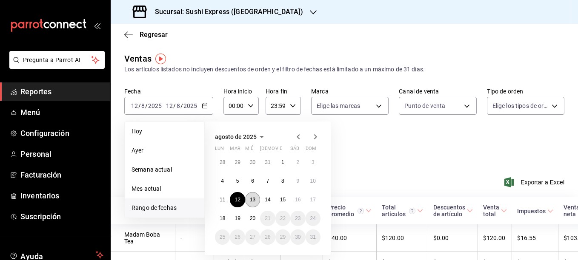
click at [251, 199] on abbr "13" at bounding box center [253, 200] width 6 height 6
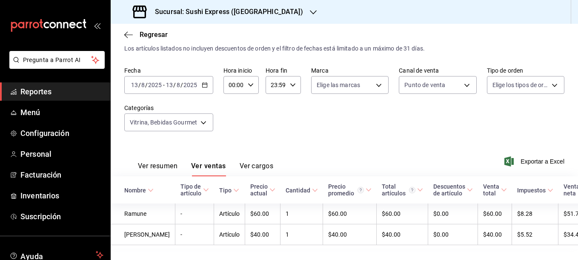
scroll to position [45, 0]
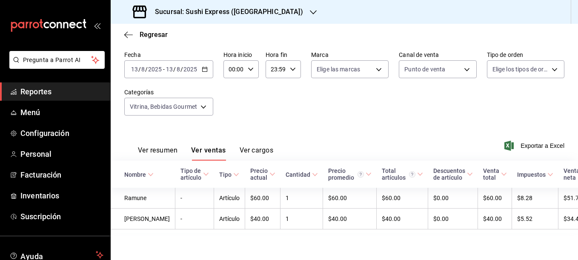
click at [203, 65] on div "[DATE] [DATE] - [DATE] [DATE]" at bounding box center [168, 69] width 89 height 18
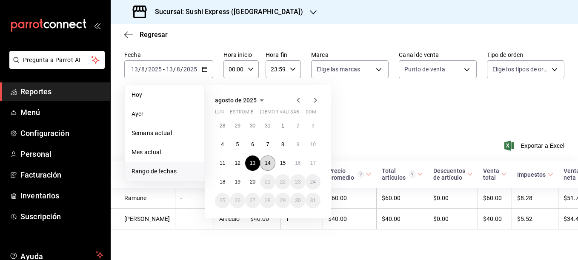
click at [267, 160] on abbr "14" at bounding box center [268, 163] width 6 height 6
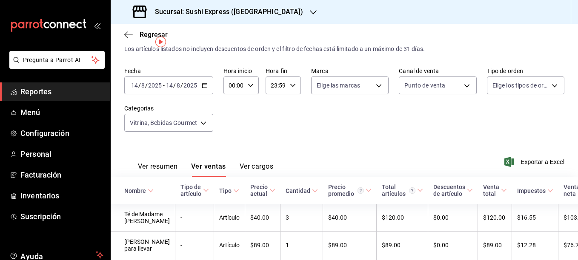
scroll to position [16, 0]
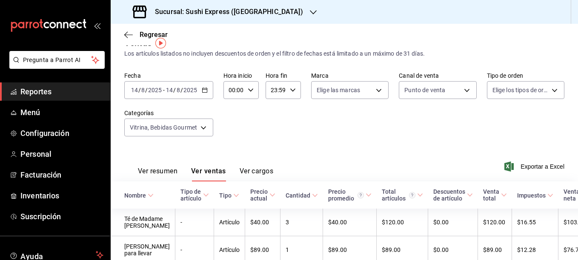
click at [200, 94] on div "[DATE] [DATE] - [DATE] [DATE]" at bounding box center [168, 90] width 89 height 18
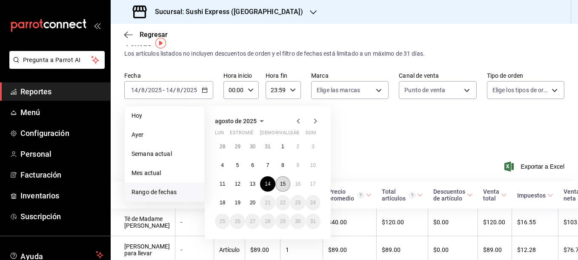
click at [284, 185] on abbr "15" at bounding box center [283, 184] width 6 height 6
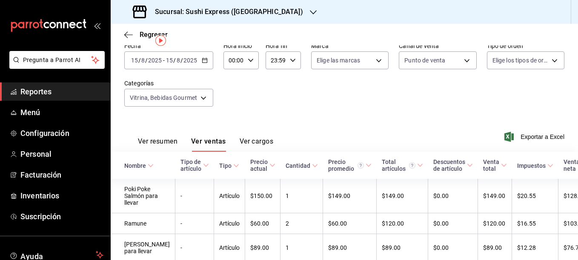
scroll to position [11, 0]
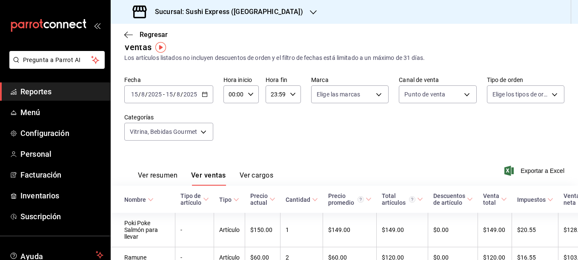
click at [206, 97] on div "[DATE] [DATE] - [DATE] [DATE]" at bounding box center [168, 94] width 89 height 18
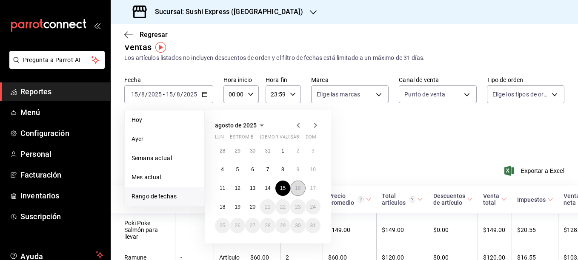
click at [293, 189] on button "16" at bounding box center [297, 188] width 15 height 15
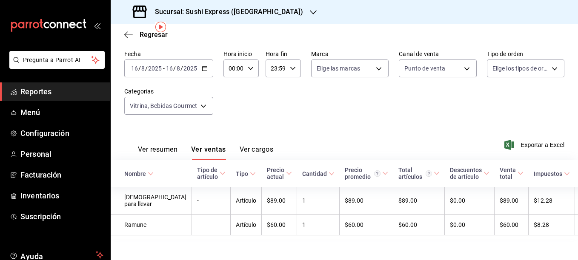
scroll to position [52, 0]
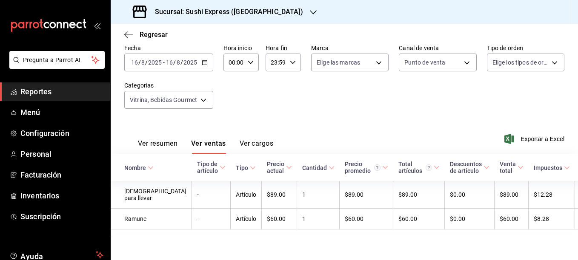
click at [204, 62] on \(Stroke\) "button" at bounding box center [204, 62] width 5 height 0
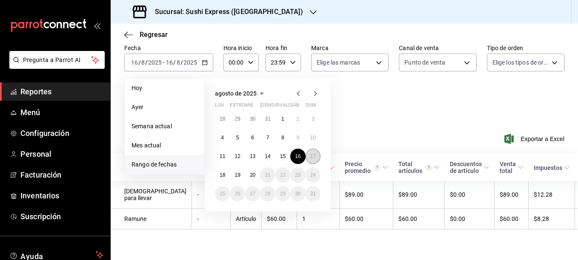
click at [305, 149] on button "17" at bounding box center [312, 156] width 15 height 15
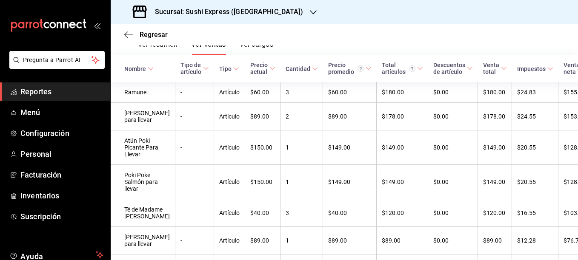
scroll to position [133, 0]
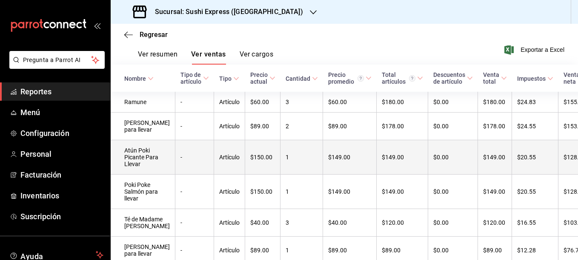
click at [134, 161] on td "Atún Poki Picante Para Llevar" at bounding box center [143, 157] width 65 height 34
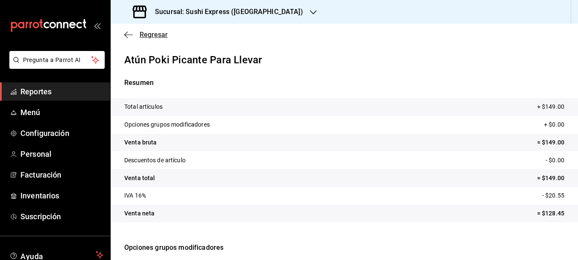
click at [127, 35] on icon "button" at bounding box center [128, 35] width 9 height 8
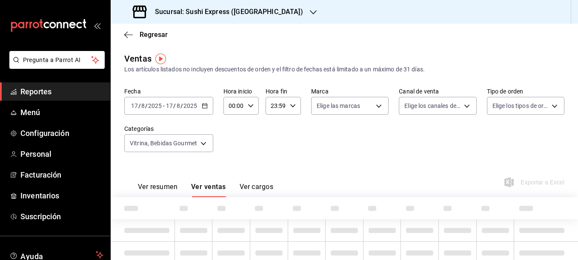
type input "42f34edd-61e3-4e18-b649-475ebbb78cf2,3ceeab0e-842b-499e-9d34-699c4a165ef2"
type input "PARROT"
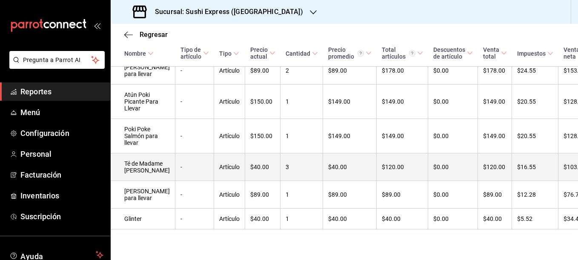
scroll to position [231, 0]
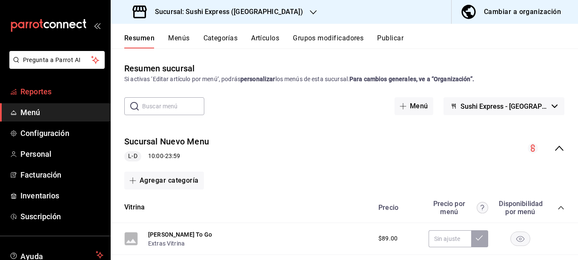
click at [40, 96] on span "Reportes" at bounding box center [61, 91] width 83 height 11
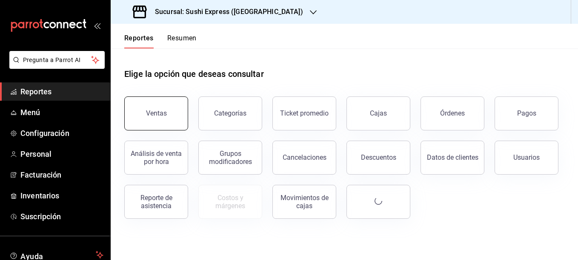
click at [157, 128] on button "Ventas" at bounding box center [156, 114] width 64 height 34
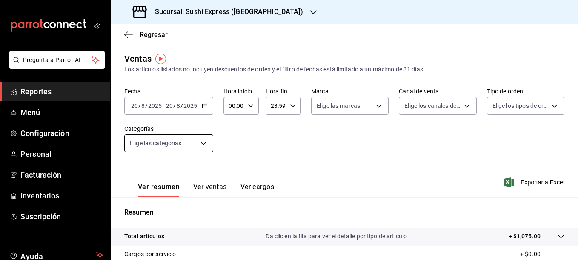
click at [199, 142] on body "Pregunta a Parrot AI Reportes Menú Configuración Personal Facturación Inventari…" at bounding box center [289, 130] width 578 height 260
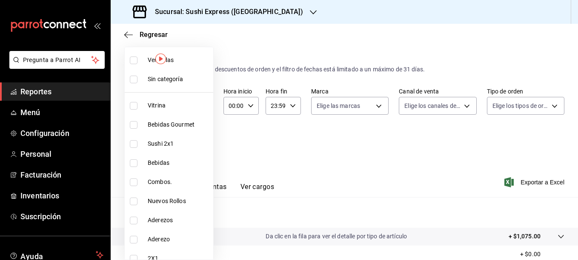
click at [148, 110] on span "Vitrina" at bounding box center [179, 105] width 62 height 9
type input "42f34edd-61e3-4e18-b649-475ebbb78cf2"
checkbox input "true"
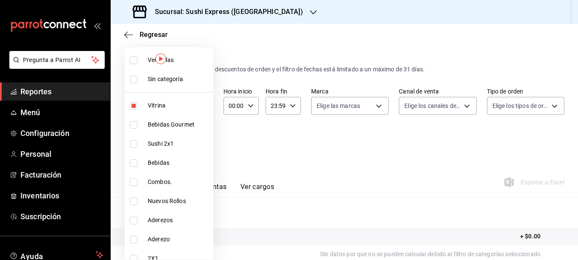
click at [305, 35] on div at bounding box center [289, 130] width 578 height 260
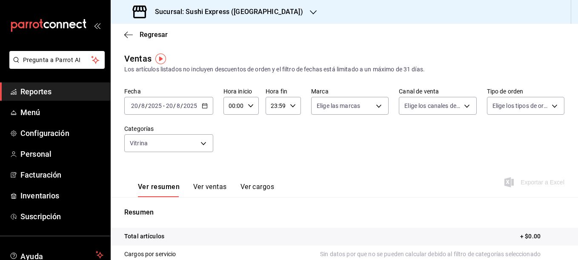
click at [207, 105] on div "2025-08-20 20 / 8 / 2025 - 2025-08-20 20 / 8 / 2025" at bounding box center [168, 106] width 89 height 18
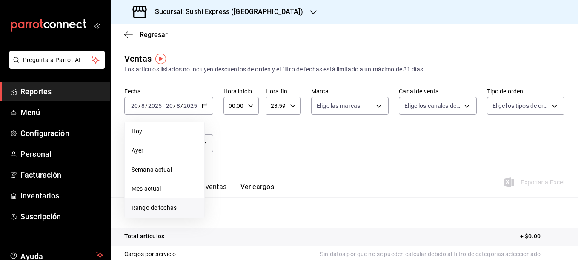
click at [153, 203] on li "Rango de fechas" at bounding box center [165, 208] width 80 height 19
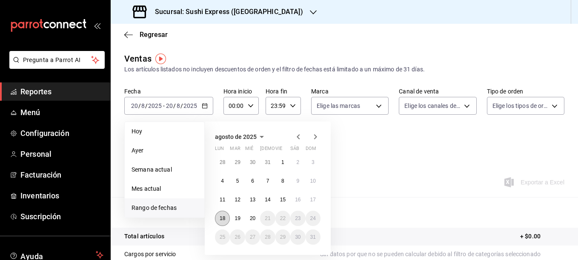
click at [220, 218] on abbr "18" at bounding box center [222, 219] width 6 height 6
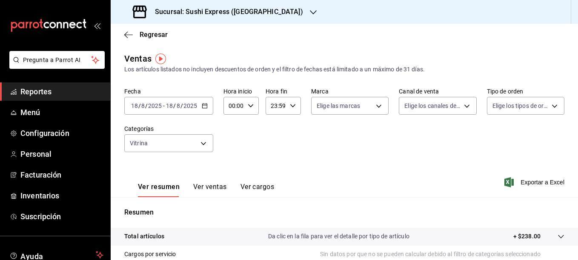
click at [200, 187] on button "Ver ventas" at bounding box center [210, 190] width 34 height 14
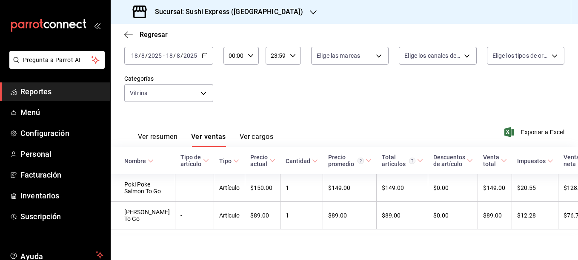
scroll to position [59, 0]
click at [203, 79] on body "Pregunta a Parrot AI Reportes Menú Configuración Personal Facturación Inventari…" at bounding box center [289, 130] width 578 height 260
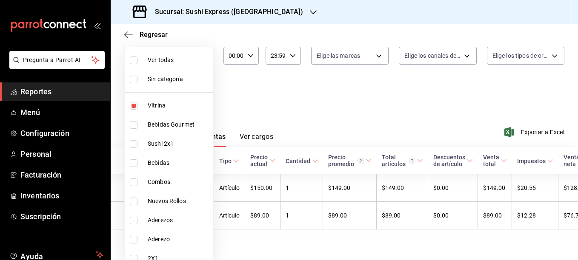
click at [159, 129] on li "Bebidas Gourmet" at bounding box center [169, 124] width 88 height 19
type input "42f34edd-61e3-4e18-b649-475ebbb78cf2,3ceeab0e-842b-499e-9d34-699c4a165ef2"
checkbox input "true"
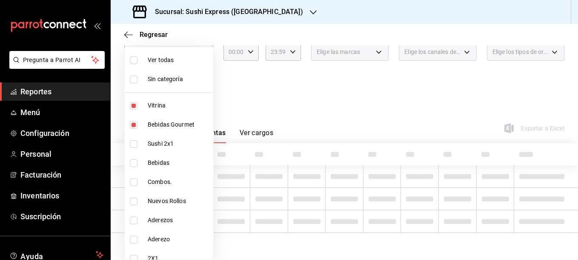
scroll to position [54, 0]
click at [276, 90] on div at bounding box center [289, 130] width 578 height 260
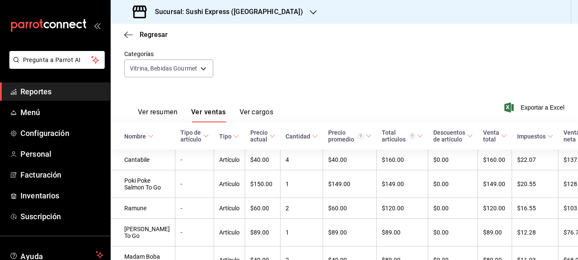
scroll to position [0, 0]
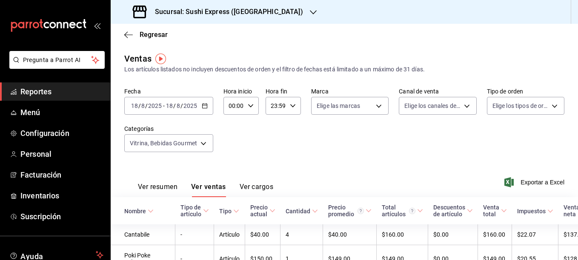
click at [205, 104] on \(Stroke\) "button" at bounding box center [204, 106] width 5 height 5
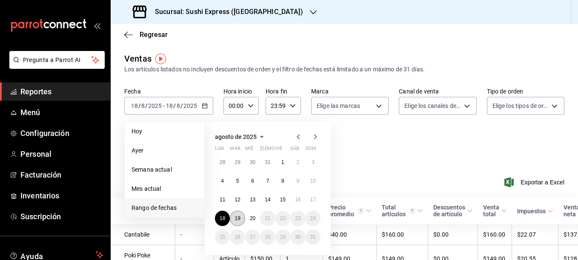
click at [237, 220] on abbr "19" at bounding box center [237, 219] width 6 height 6
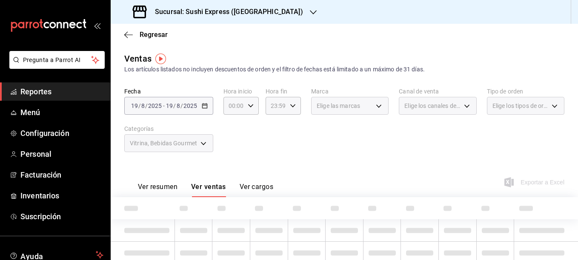
click at [327, 154] on div "Fecha 2025-08-19 19 / 8 / 2025 - 2025-08-19 19 / 8 / 2025 Hora inicio 00:00 Hor…" at bounding box center [344, 125] width 440 height 75
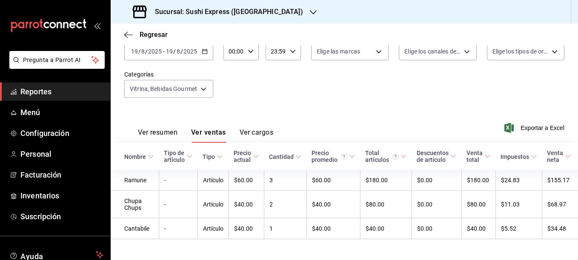
scroll to position [54, 0]
click at [205, 88] on body "Pregunta a Parrot AI Reportes Menú Configuración Personal Facturación Inventari…" at bounding box center [289, 130] width 578 height 260
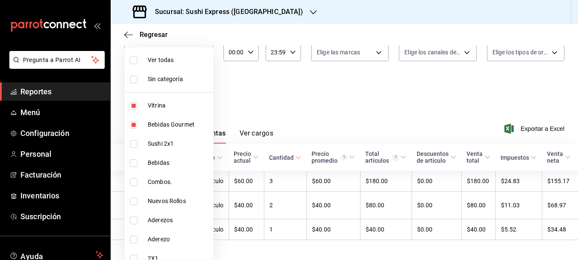
click at [173, 106] on span "Vitrina" at bounding box center [179, 105] width 62 height 9
type input "3ceeab0e-842b-499e-9d34-699c4a165ef2"
checkbox input "false"
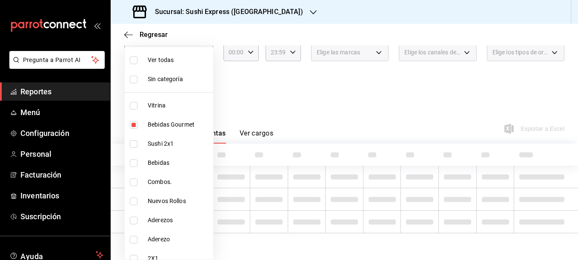
click at [231, 88] on div at bounding box center [289, 130] width 578 height 260
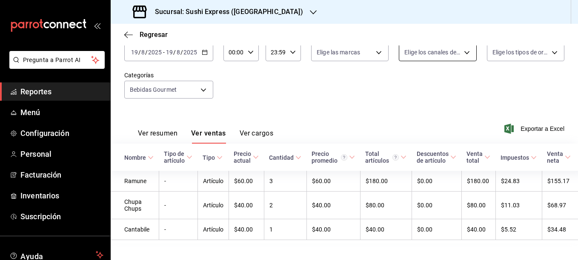
click at [460, 51] on body "Pregunta a Parrot AI Reportes Menú Configuración Personal Facturación Inventari…" at bounding box center [289, 130] width 578 height 260
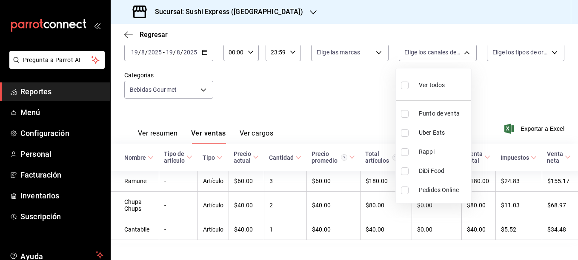
click at [434, 81] on span "Ver todos" at bounding box center [432, 85] width 26 height 9
type input "PARROT,UBER_EATS,RAPPI,DIDI_FOOD,ONLINE"
checkbox input "true"
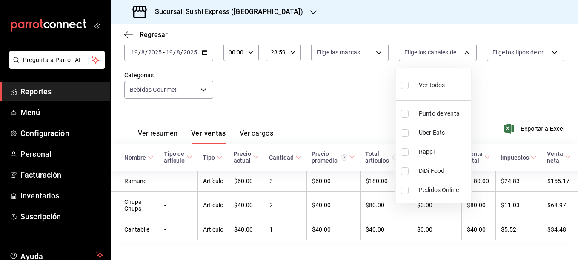
checkbox input "true"
click at [204, 56] on div at bounding box center [289, 130] width 578 height 260
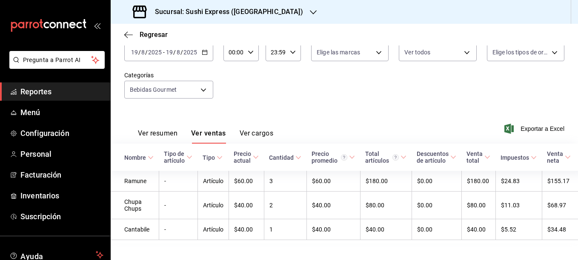
click at [204, 56] on div "2025-08-19 19 / 8 / 2025 - 2025-08-19 19 / 8 / 2025" at bounding box center [168, 52] width 89 height 18
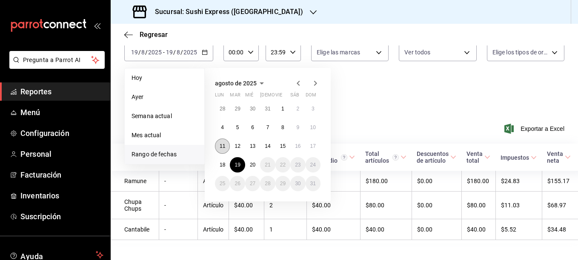
click at [225, 149] on abbr "11" at bounding box center [222, 146] width 6 height 6
click at [250, 168] on button "20" at bounding box center [252, 164] width 15 height 15
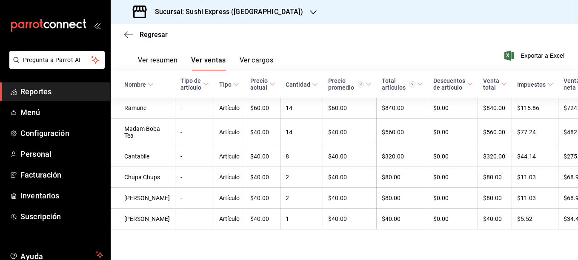
scroll to position [133, 0]
